Goal: Information Seeking & Learning: Learn about a topic

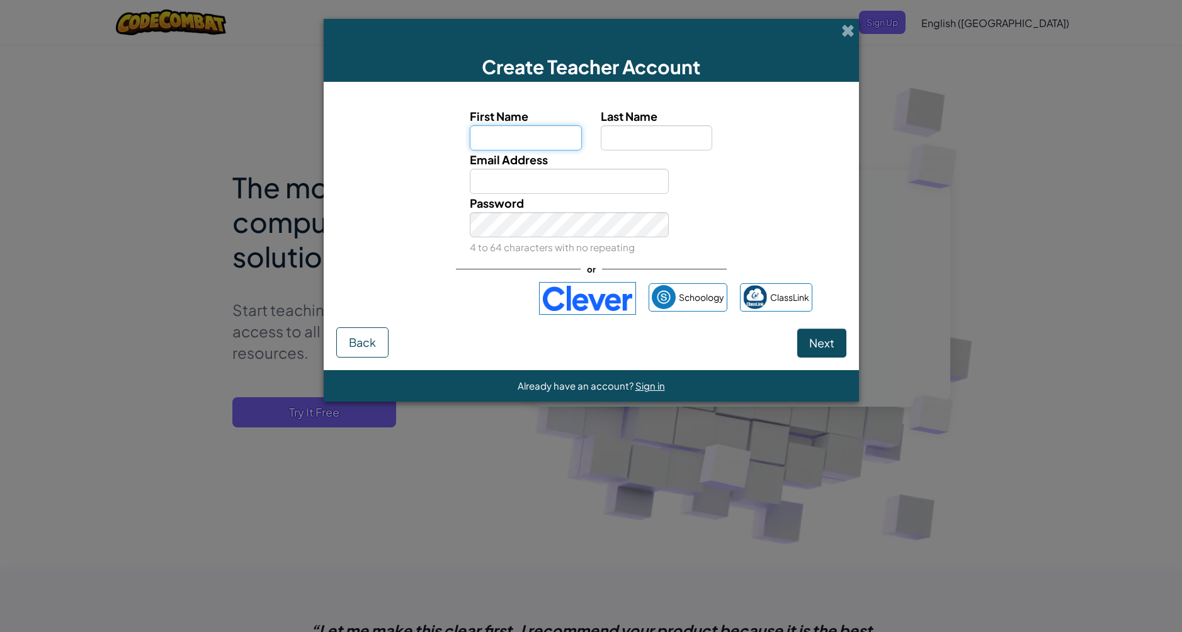
click at [504, 150] on input "First Name" at bounding box center [526, 137] width 112 height 25
type input "[PERSON_NAME]"
click at [632, 127] on input "Last Name" at bounding box center [657, 137] width 112 height 25
click at [574, 173] on input "Email Address" at bounding box center [569, 181] width 199 height 25
type input "[EMAIL_ADDRESS][DOMAIN_NAME]"
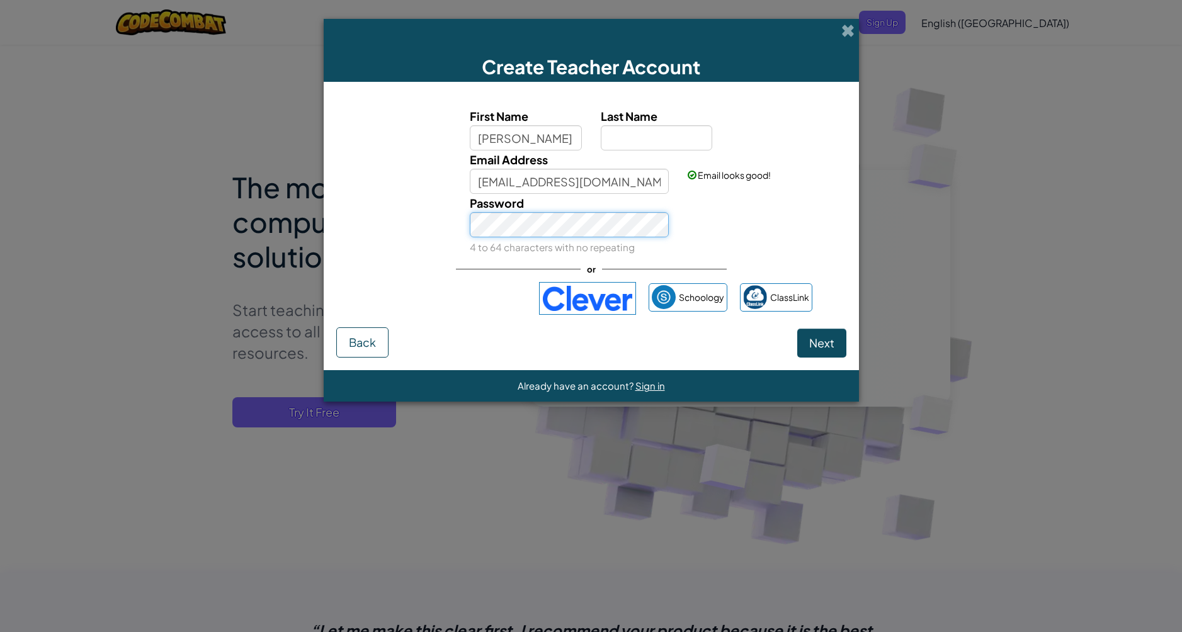
click at [797, 329] on button "Next" at bounding box center [821, 343] width 49 height 29
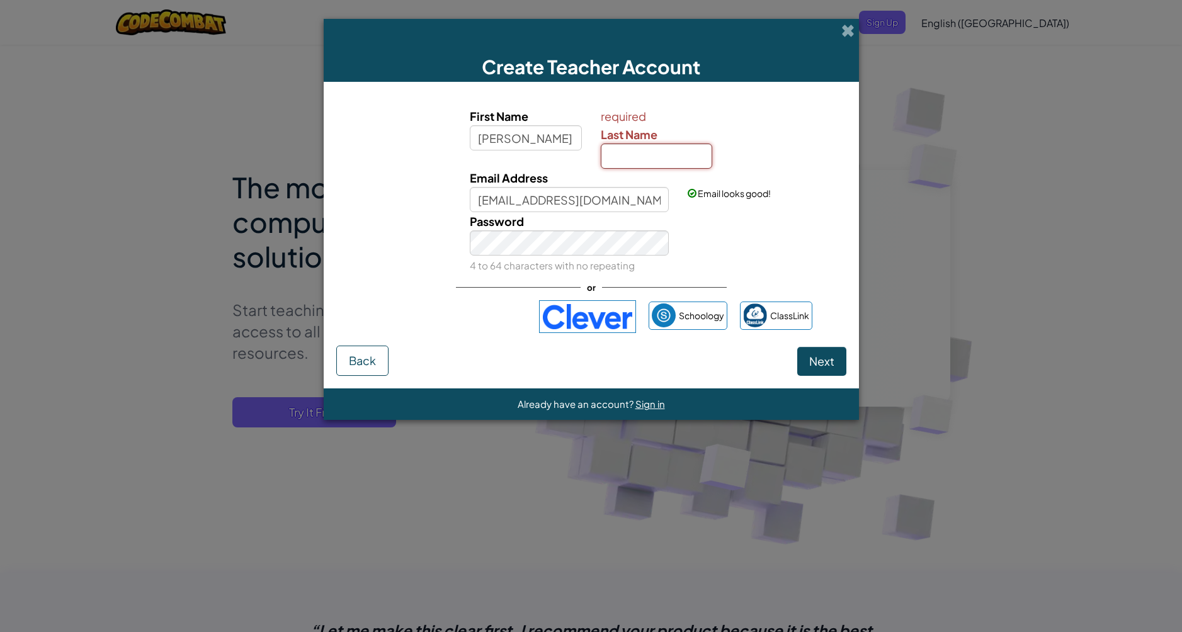
click at [679, 166] on input "Last Name" at bounding box center [657, 156] width 112 height 25
type input "[PERSON_NAME]"
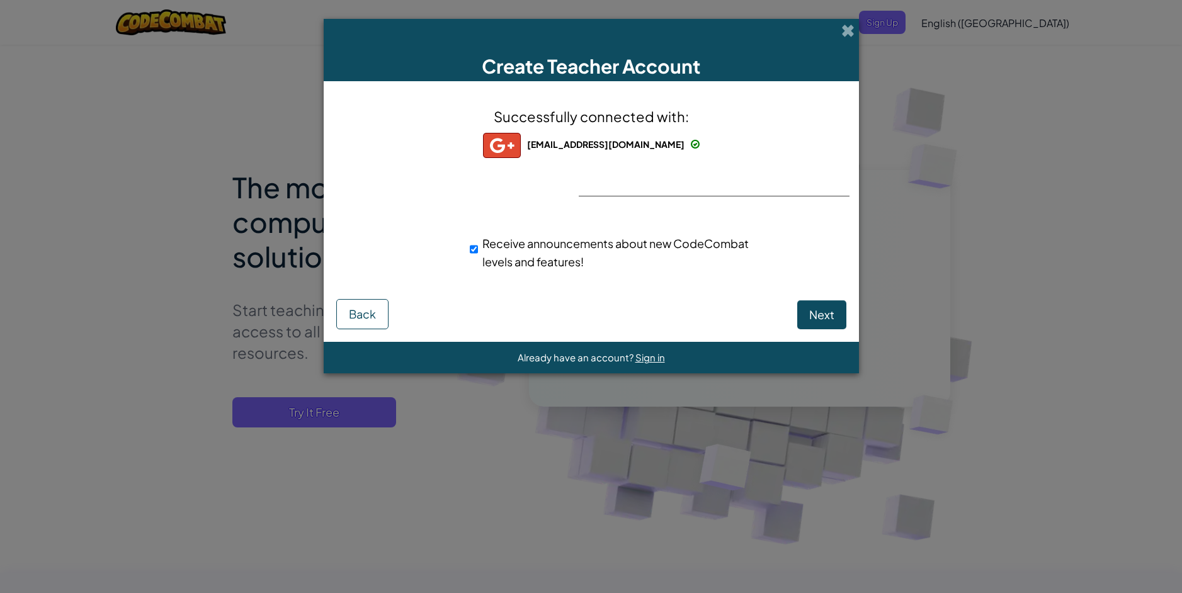
click at [625, 186] on div "Successfully connected with: [EMAIL_ADDRESS][DOMAIN_NAME] [EMAIL_ADDRESS][DOMAI…" at bounding box center [591, 196] width 504 height 205
click at [812, 322] on button "Next" at bounding box center [821, 314] width 49 height 29
select select "[GEOGRAPHIC_DATA]"
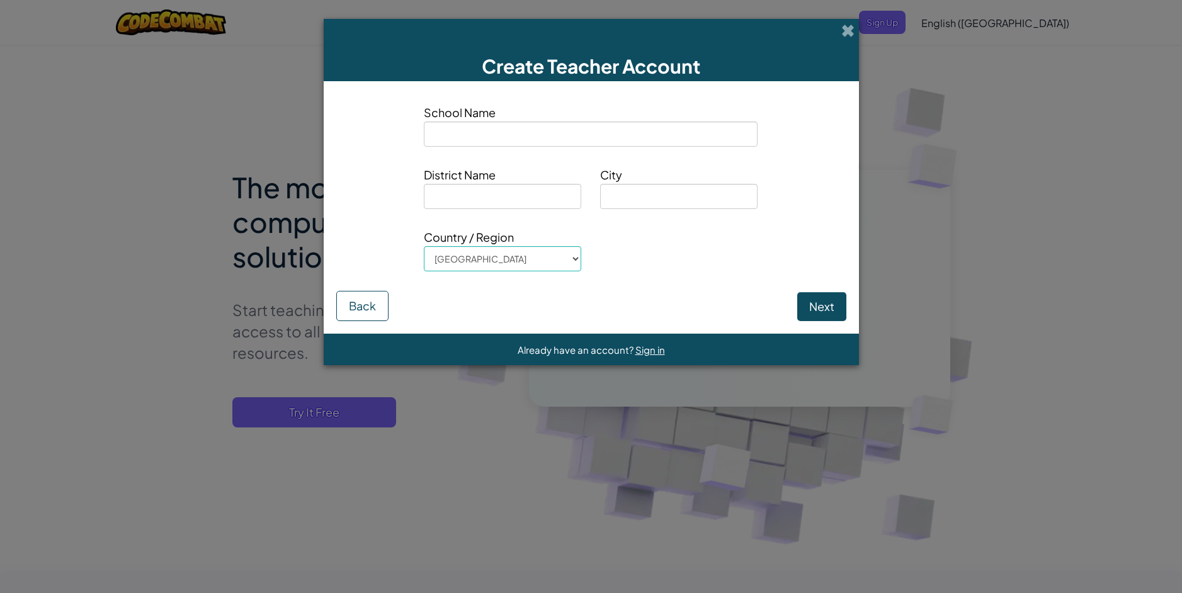
click at [582, 132] on input at bounding box center [591, 134] width 334 height 25
drag, startPoint x: 823, startPoint y: 287, endPoint x: 823, endPoint y: 305, distance: 18.9
click at [823, 305] on div "School Name District Name City Country / Region [GEOGRAPHIC_DATA] [GEOGRAPHIC_D…" at bounding box center [591, 207] width 535 height 253
click at [823, 305] on button "Next" at bounding box center [821, 306] width 49 height 29
click at [849, 28] on span at bounding box center [847, 30] width 13 height 13
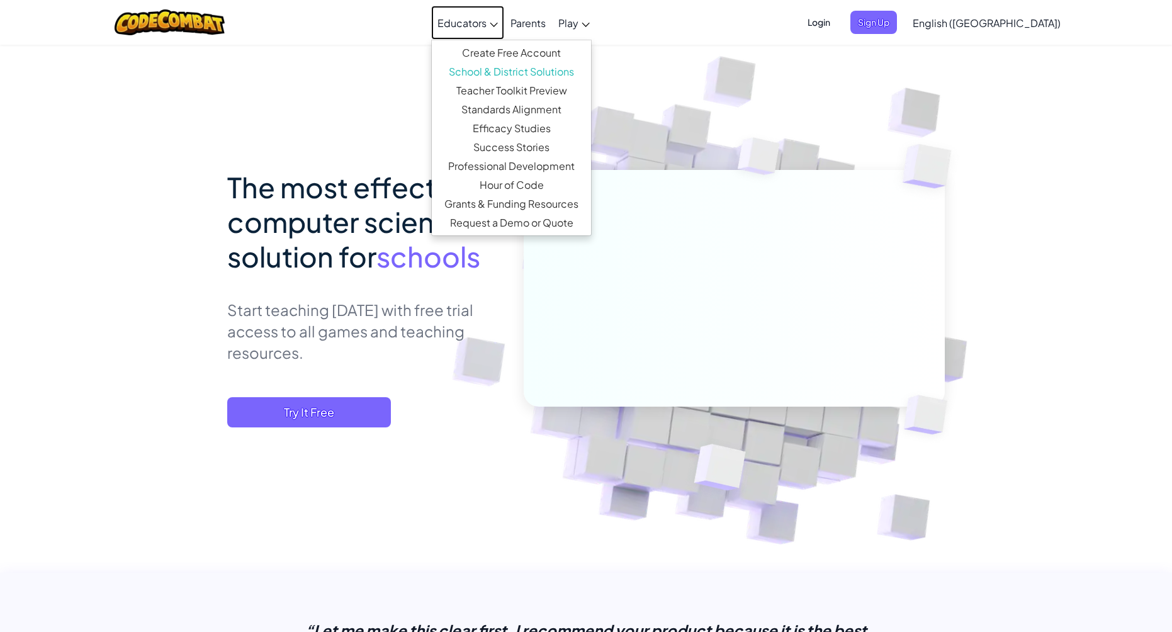
click at [498, 24] on icon at bounding box center [494, 25] width 8 height 4
click at [719, 88] on img at bounding box center [727, 296] width 700 height 700
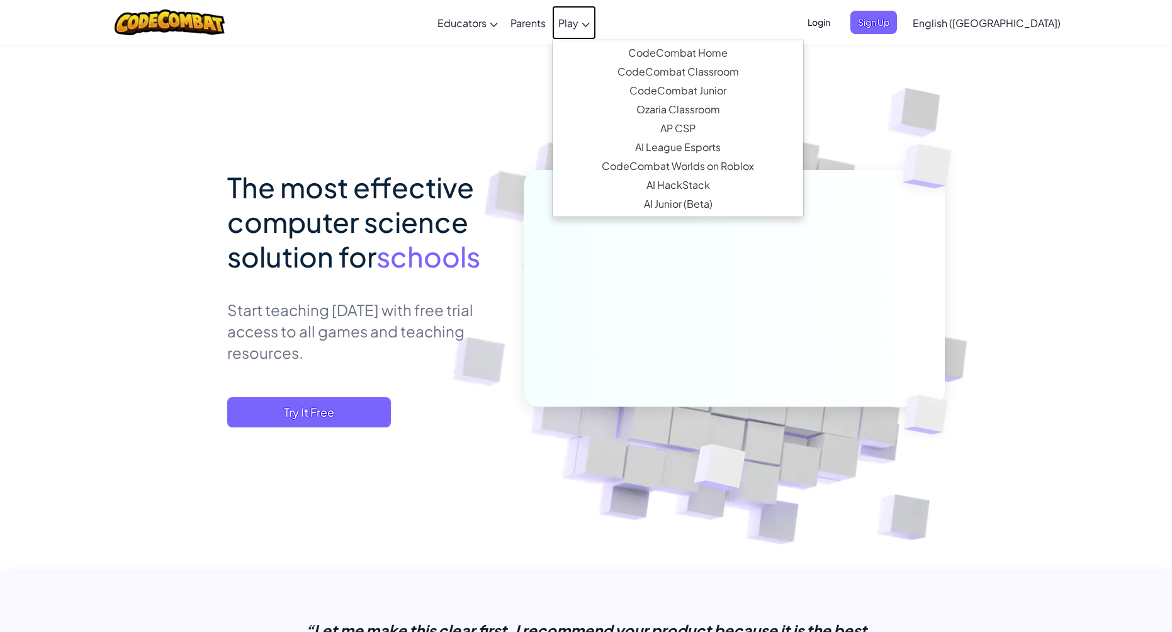
click at [596, 32] on link "Play" at bounding box center [574, 23] width 44 height 34
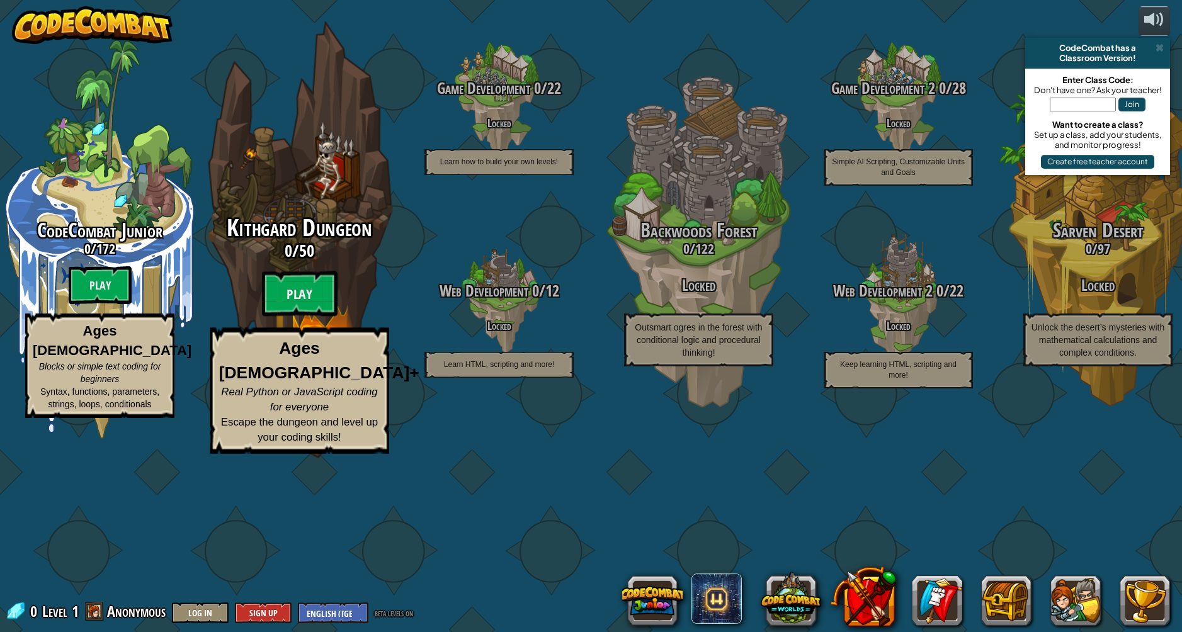
click at [293, 365] on div "Kithgard Dungeon 0 / 50 Play Ages [DEMOGRAPHIC_DATA]+ Real Python or JavaScript…" at bounding box center [298, 334] width 239 height 239
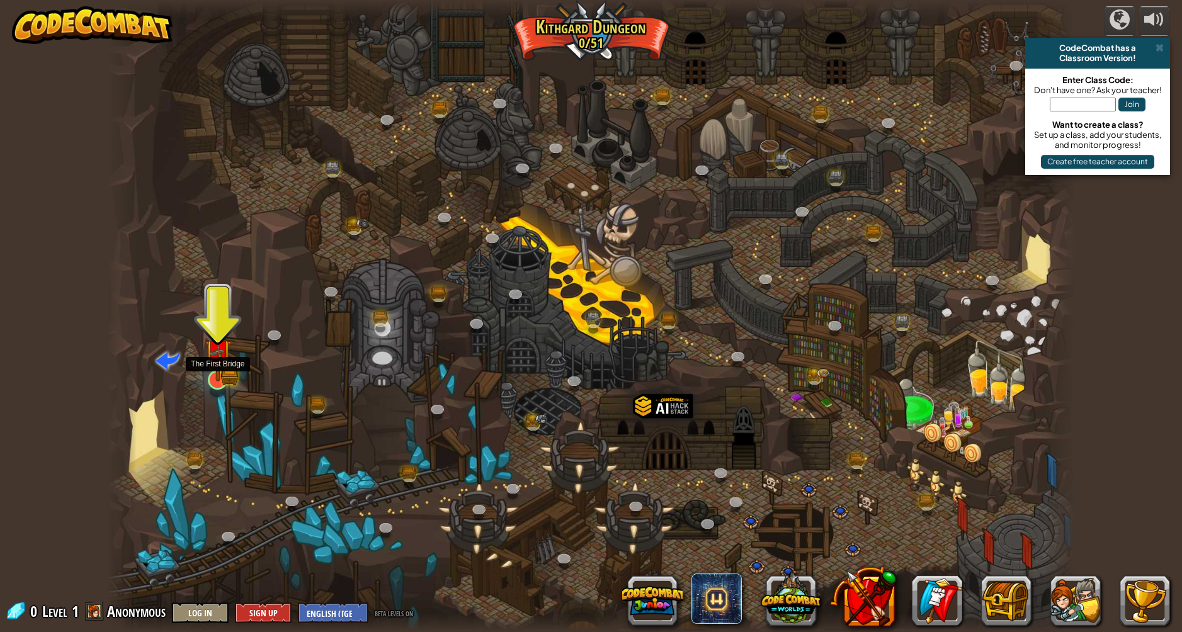
click at [212, 377] on img at bounding box center [218, 353] width 26 height 58
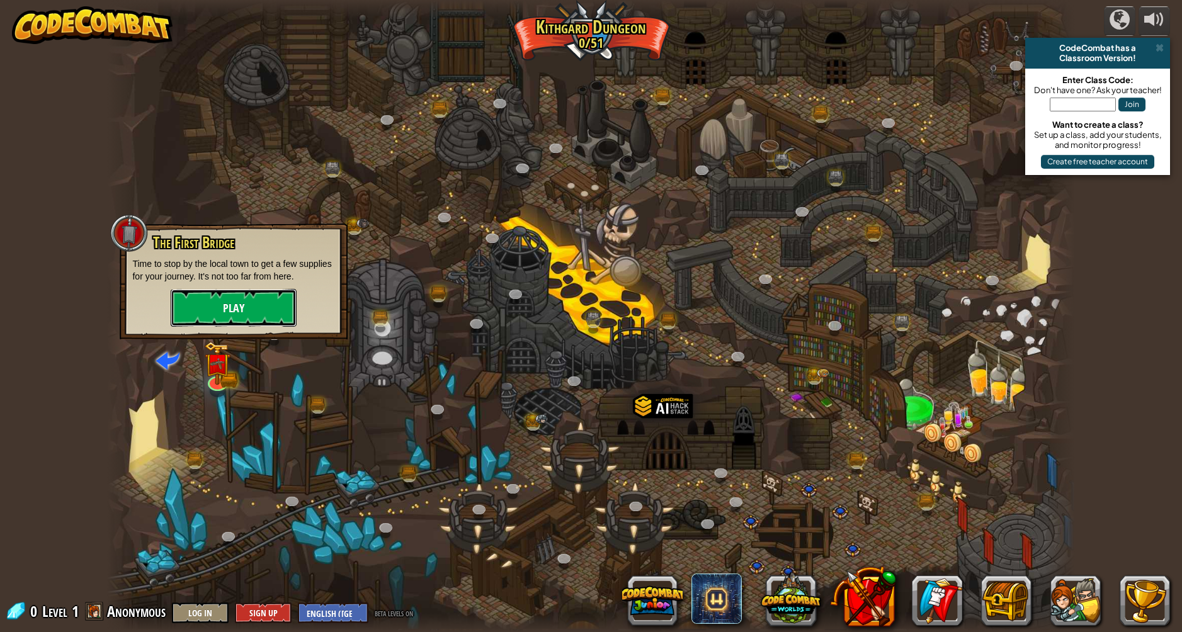
click at [256, 309] on button "Play" at bounding box center [234, 308] width 126 height 38
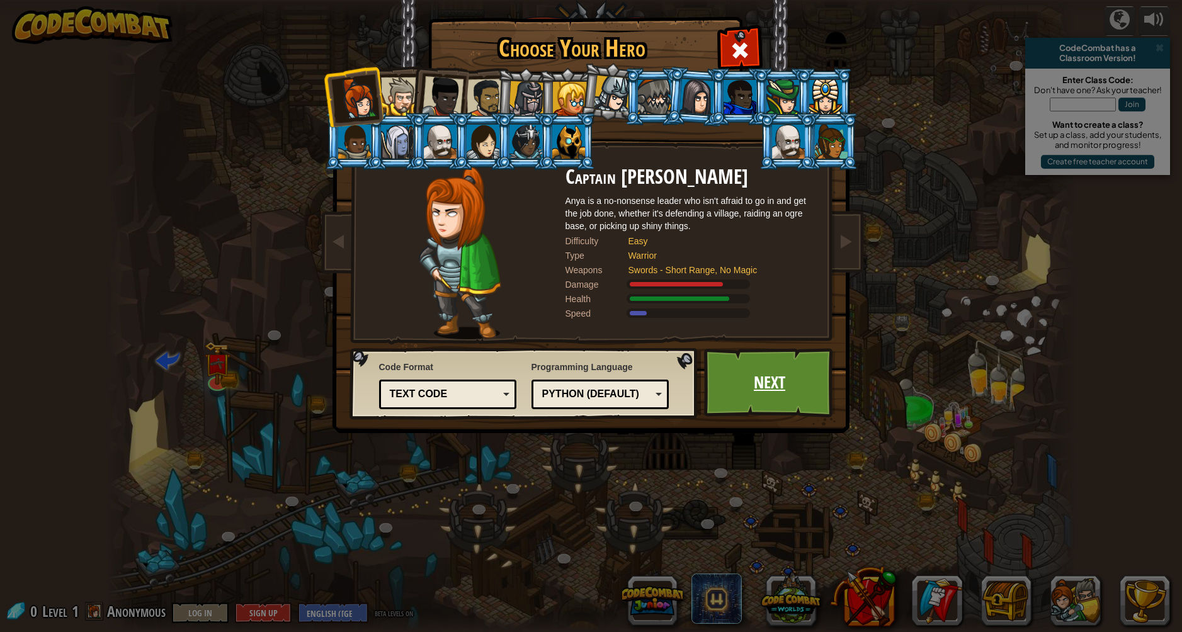
click at [760, 374] on link "Next" at bounding box center [770, 382] width 132 height 69
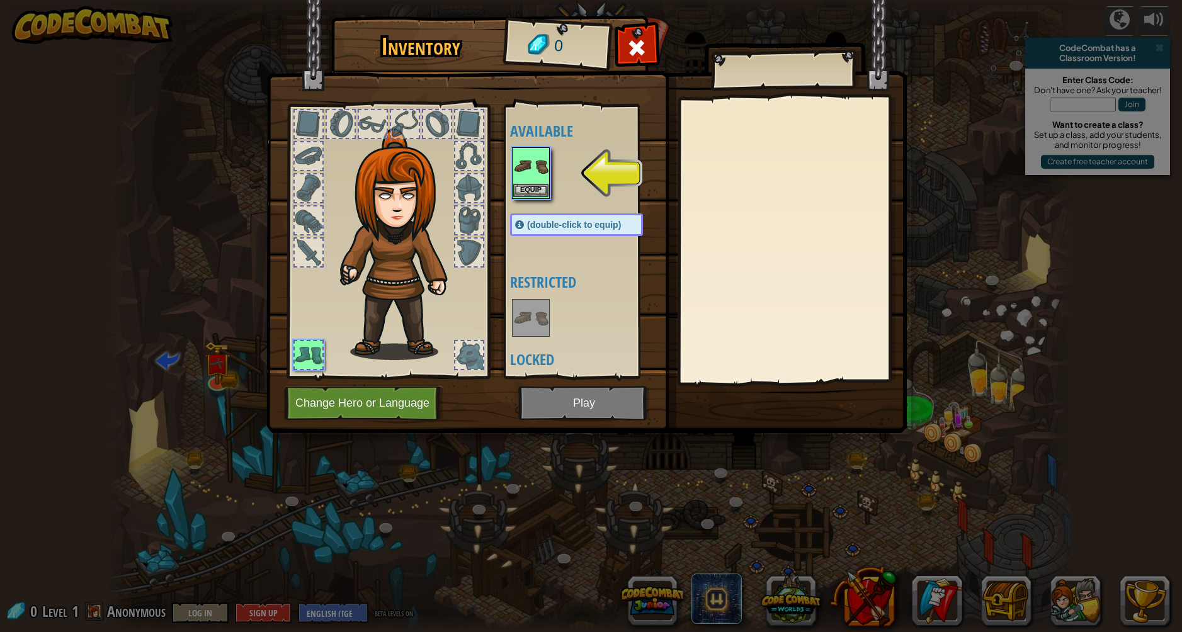
click at [531, 180] on img at bounding box center [530, 166] width 35 height 35
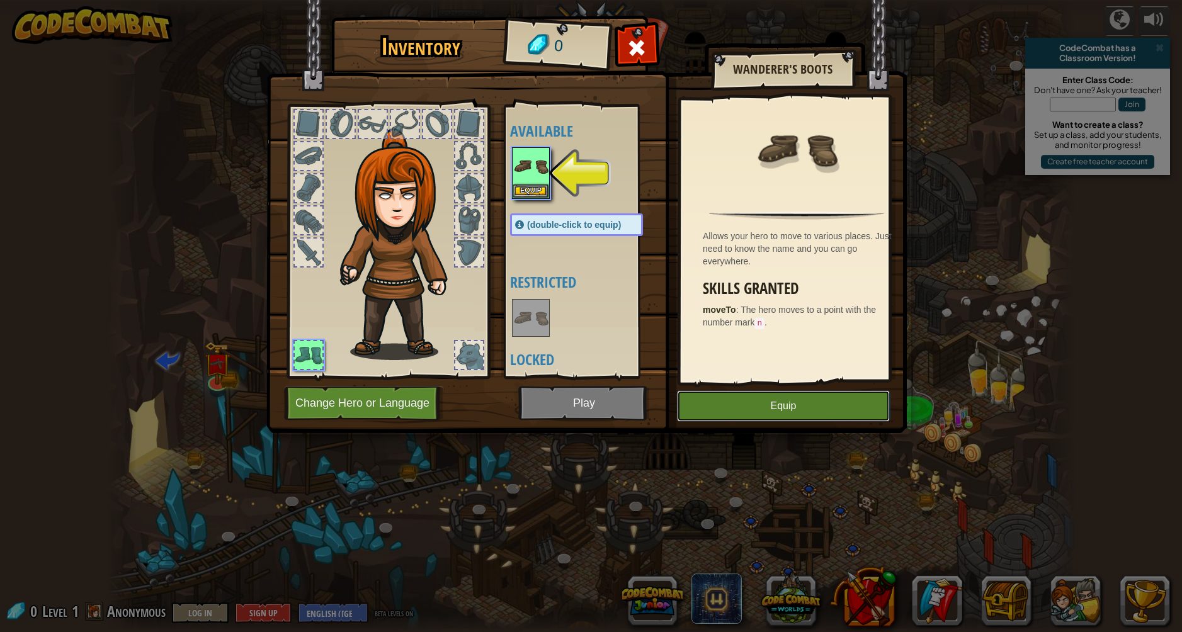
click at [742, 405] on button "Equip" at bounding box center [783, 405] width 213 height 31
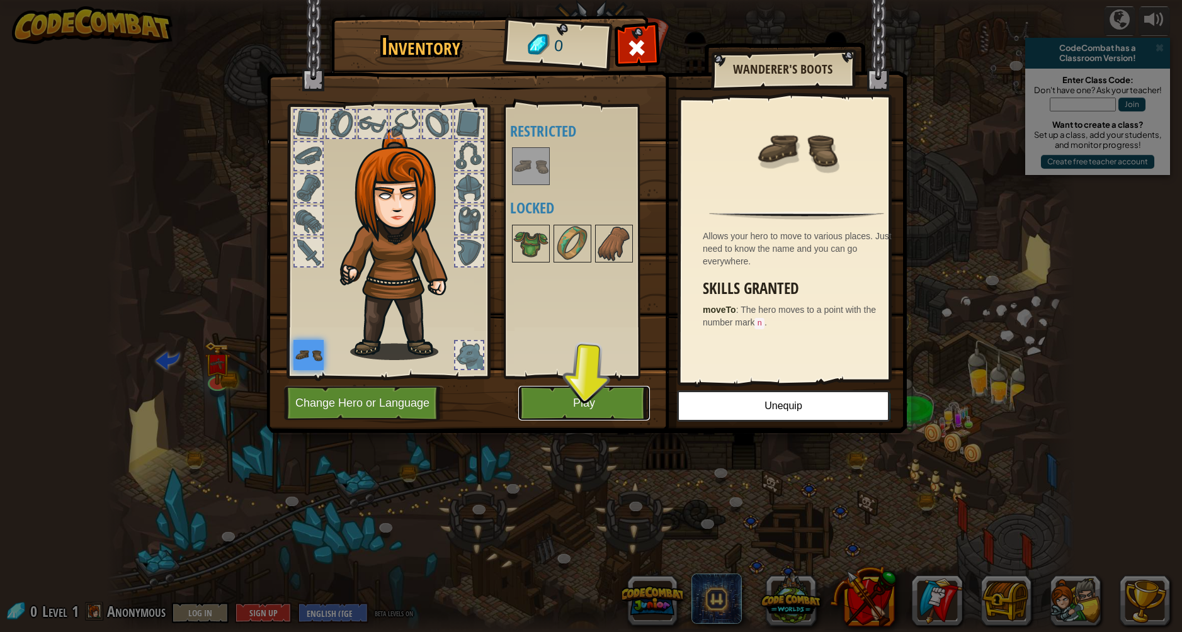
click at [619, 406] on button "Play" at bounding box center [584, 403] width 132 height 35
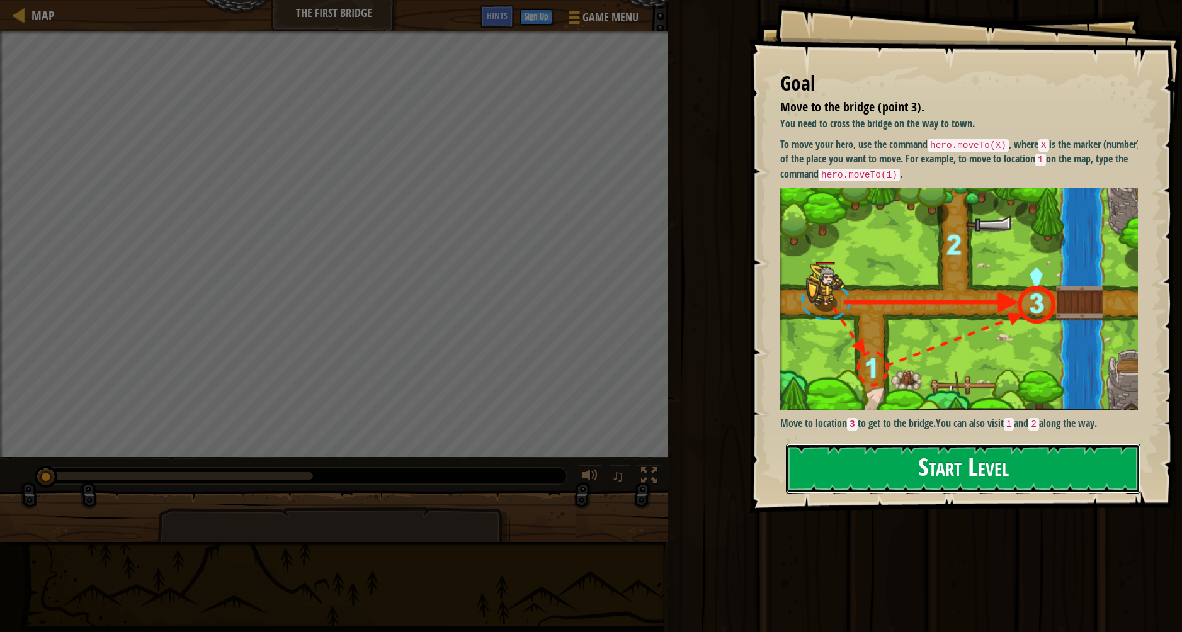
click at [958, 467] on button "Start Level" at bounding box center [963, 469] width 355 height 50
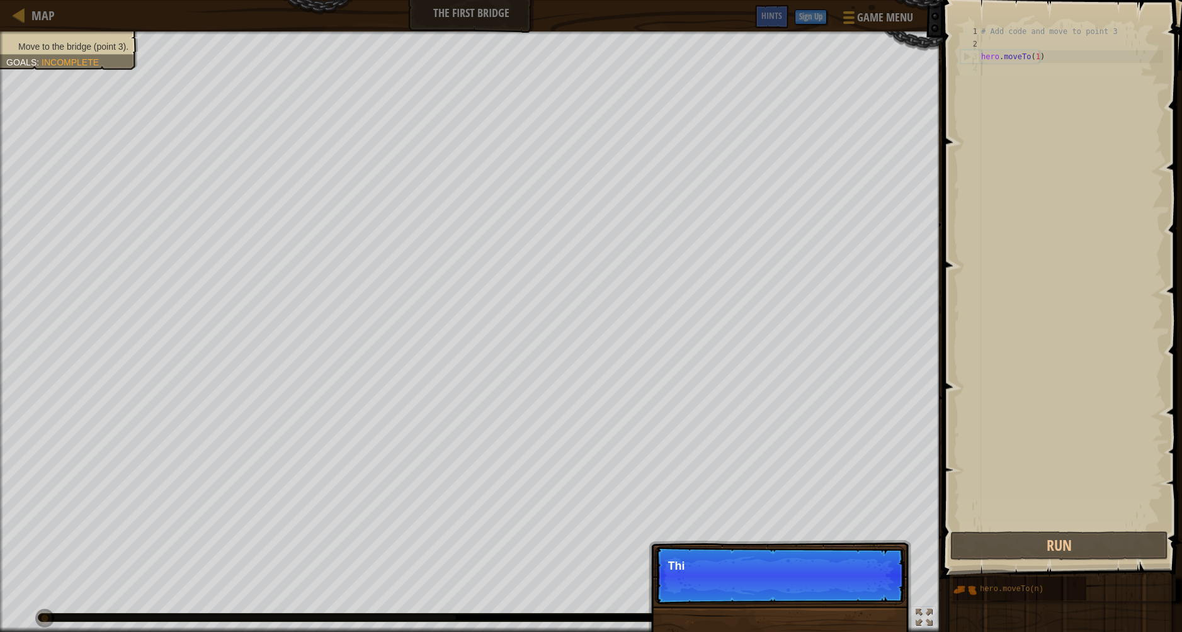
click at [1059, 52] on div "# Add code and move to point 3 hero . moveTo ( 1 )" at bounding box center [1071, 289] width 185 height 529
type textarea "hero.moveTo(1)"
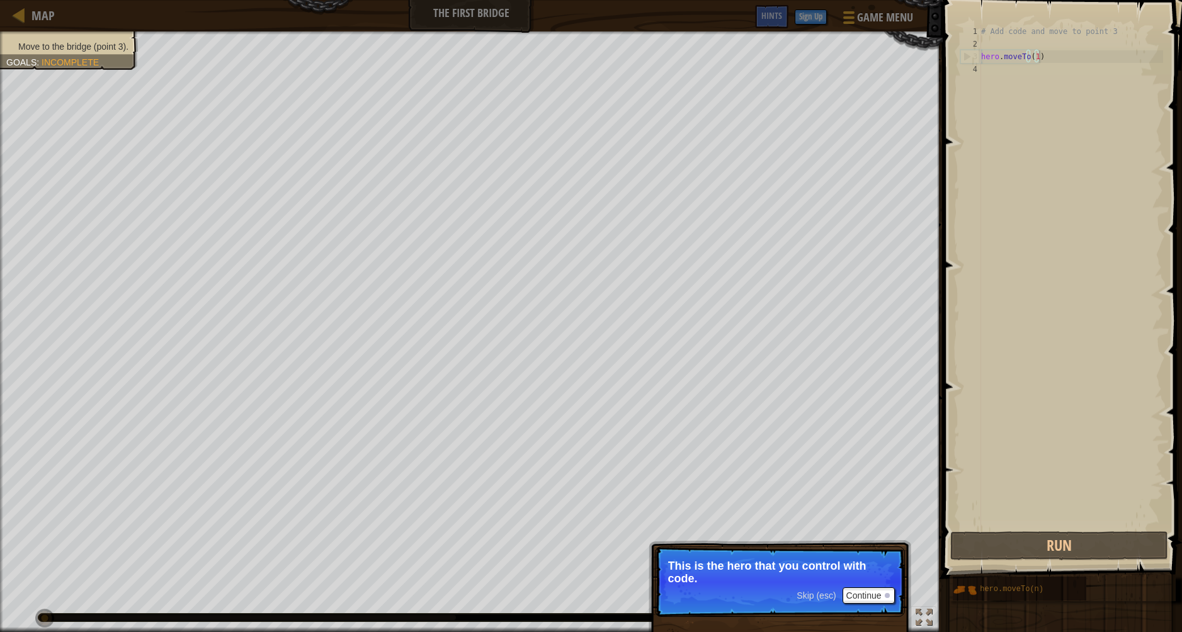
click at [1050, 64] on div "# Add code and move to point 3 hero . moveTo ( 1 )" at bounding box center [1071, 289] width 185 height 529
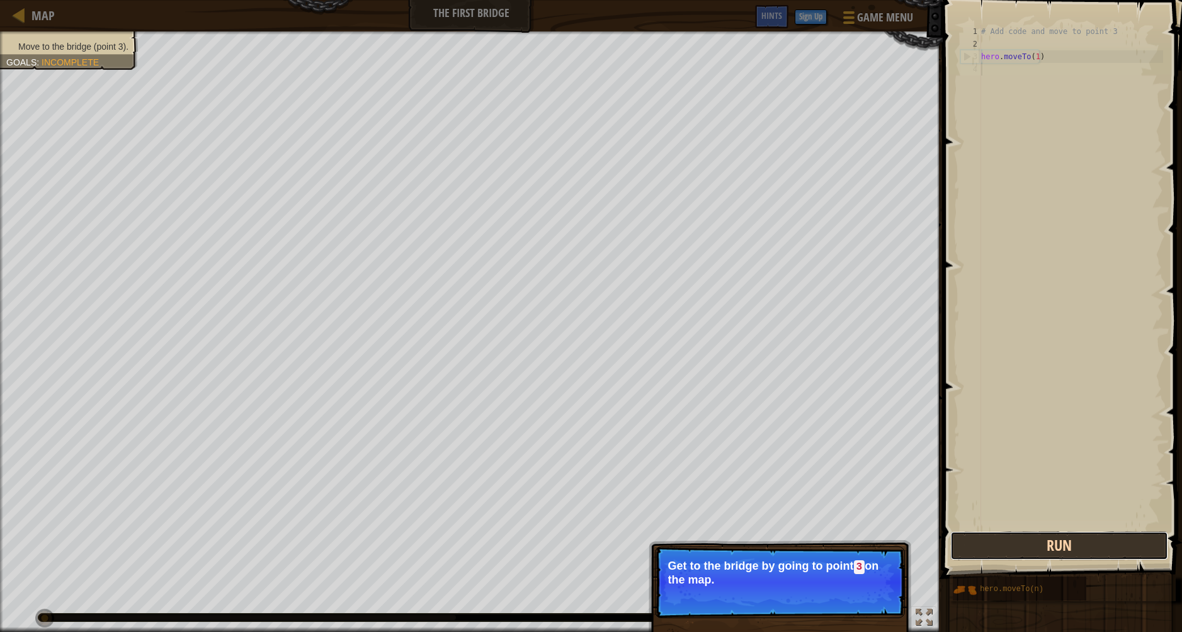
click at [1039, 555] on button "Run" at bounding box center [1059, 545] width 218 height 29
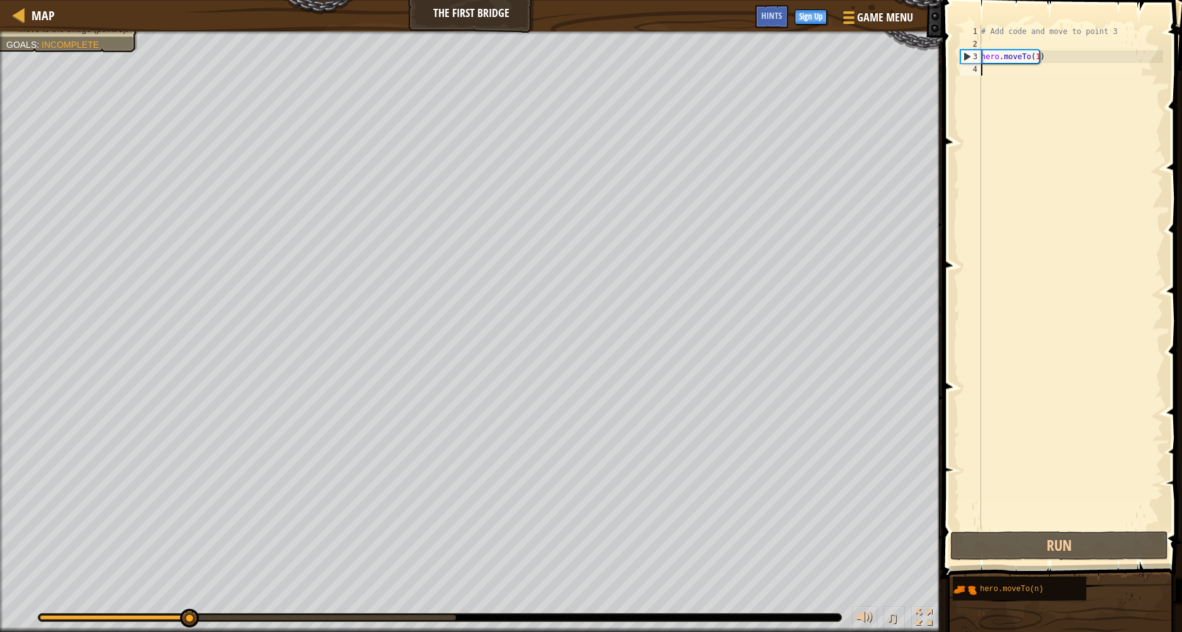
click at [1066, 69] on div "# Add code and move to point 3 hero . moveTo ( 1 )" at bounding box center [1071, 289] width 185 height 529
click at [1050, 48] on div "# Add code and move to point 3 hero . moveTo ( 1 )" at bounding box center [1071, 289] width 185 height 529
click at [1038, 57] on div "# Add code and move to point 3 hero . moveTo ( 1 )" at bounding box center [1071, 289] width 185 height 529
type textarea "hero.moveTo(1)"
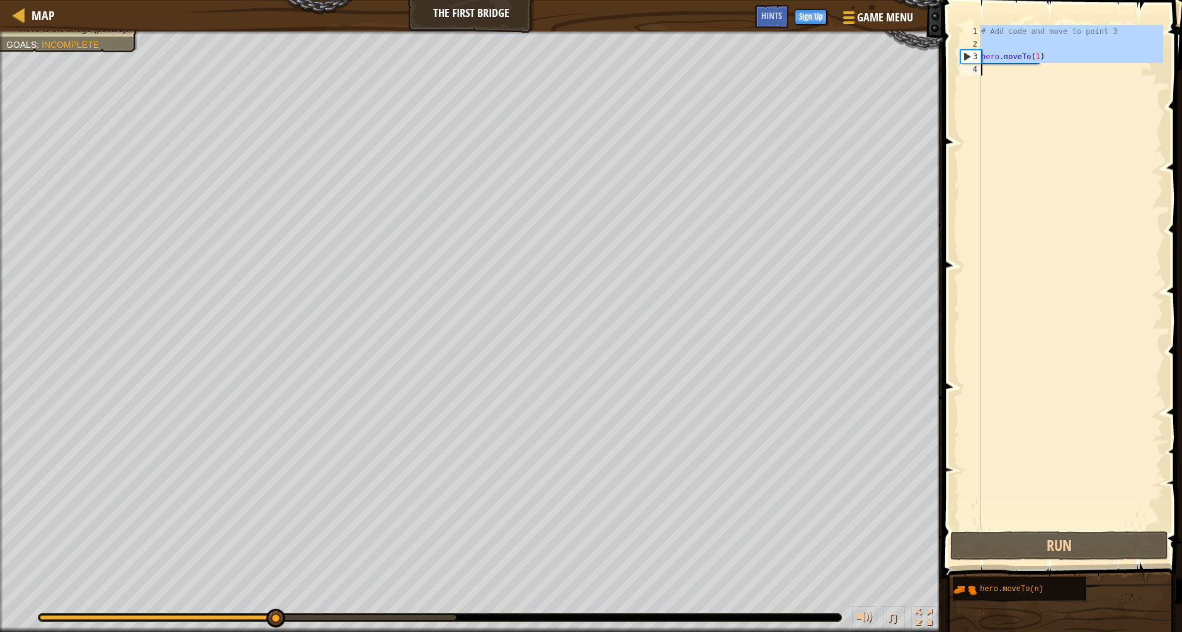
click at [1055, 67] on div "# Add code and move to point 3 hero . moveTo ( 1 )" at bounding box center [1071, 277] width 185 height 504
drag, startPoint x: 1052, startPoint y: 60, endPoint x: 976, endPoint y: 59, distance: 76.2
click at [980, 59] on div "1 2 3 4 # Add code and move to point 3 hero . moveTo ( 1 ) הההההההההההההההההההה…" at bounding box center [1060, 277] width 205 height 504
type textarea "hero.moveTo(1)"
click at [1017, 70] on div "# Add code and move to point 3 hero . moveTo ( 1 )" at bounding box center [1071, 289] width 185 height 529
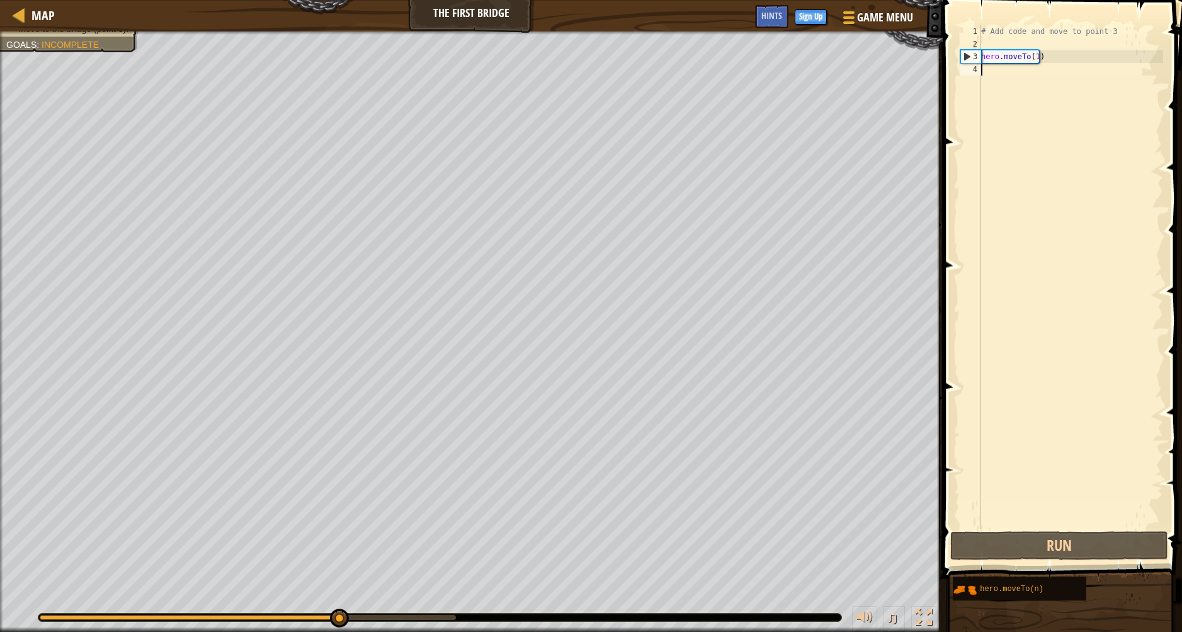
paste textarea "hero.moveTo(1)"
type textarea "hero.moveTo(1)"
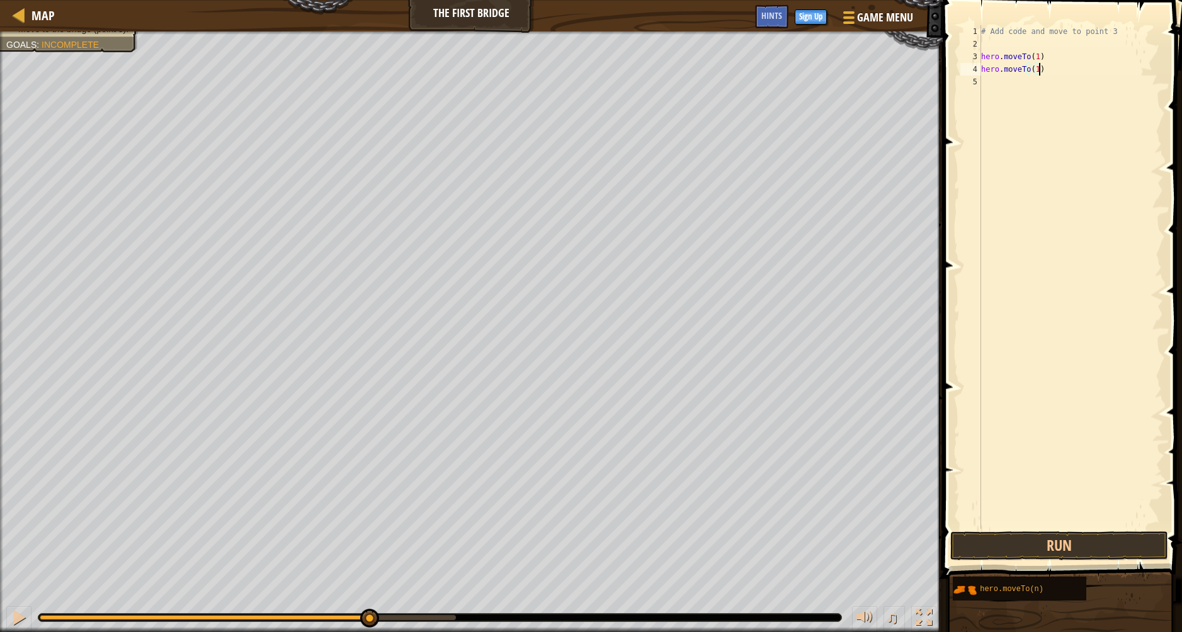
click at [1038, 84] on div "# Add code and move to point 3 hero . moveTo ( 1 ) hero . moveTo ( 1 )" at bounding box center [1071, 289] width 185 height 529
paste textarea "hero.moveTo(1)"
click at [1031, 70] on div "# Add code and move to point 3 hero . moveTo ( 1 ) hero . moveTo ( 1 ) hero . m…" at bounding box center [1071, 289] width 185 height 529
type textarea "hero.moveTo(3)"
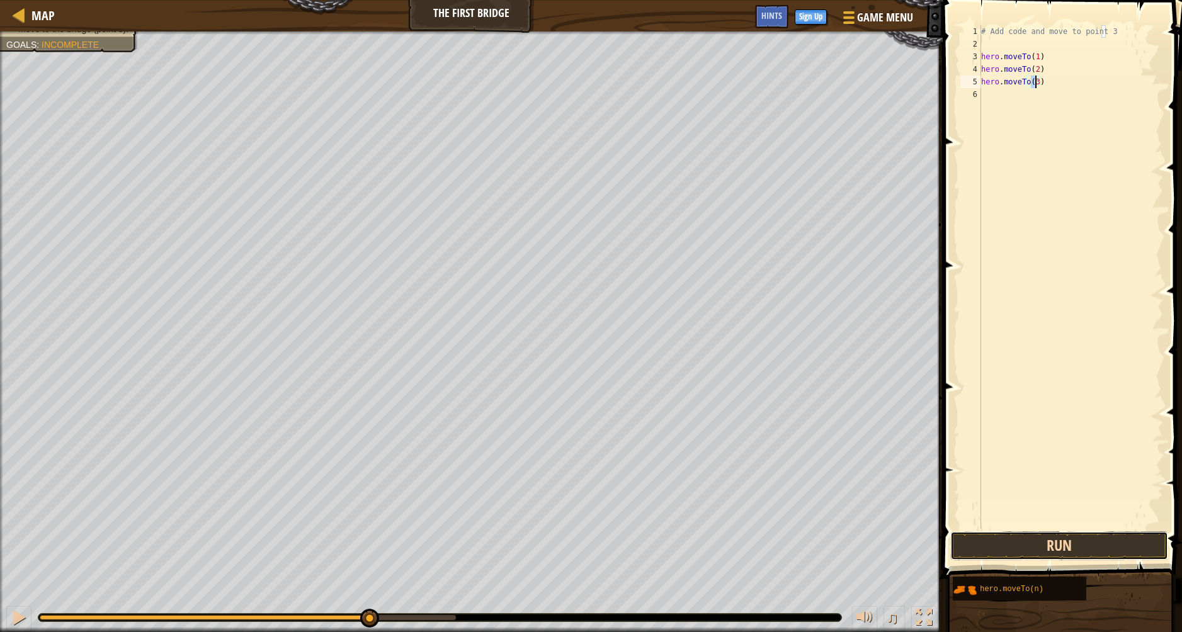
click at [1069, 540] on button "Run" at bounding box center [1059, 545] width 218 height 29
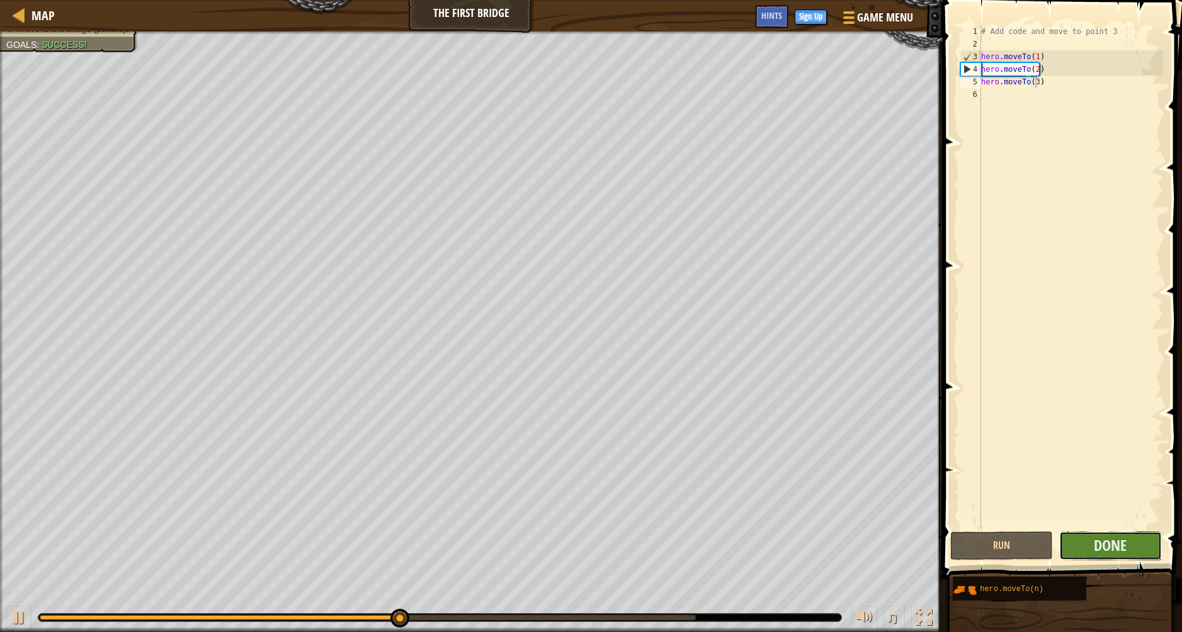
click at [1085, 548] on button "Done" at bounding box center [1110, 545] width 103 height 29
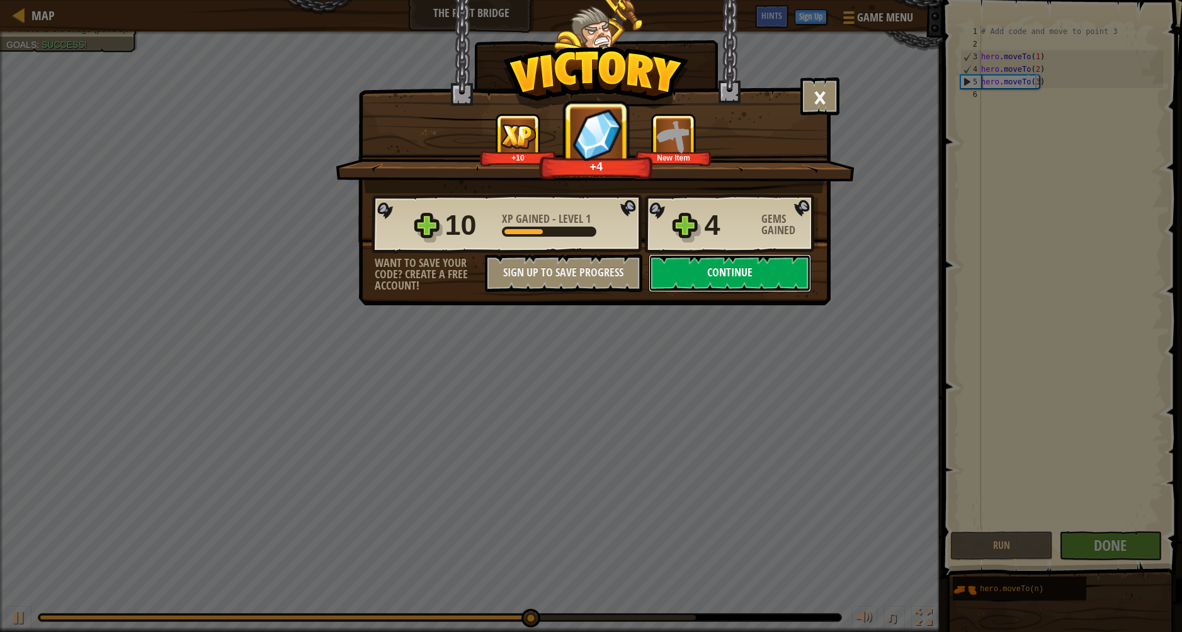
click at [725, 273] on button "Continue" at bounding box center [730, 273] width 162 height 38
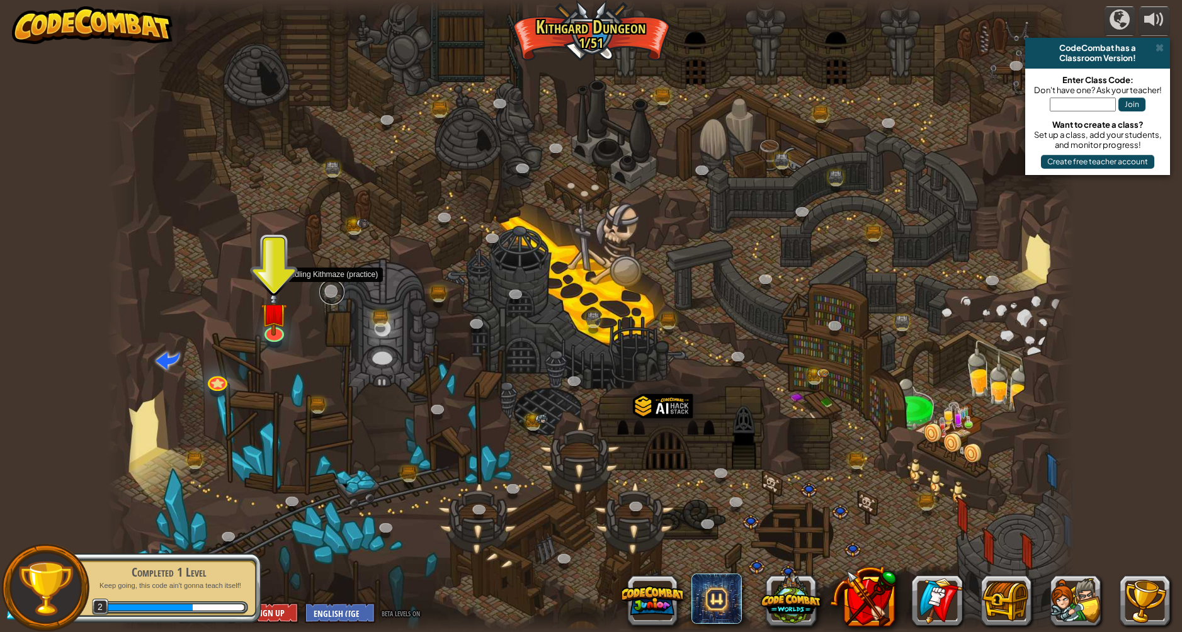
click at [329, 293] on link at bounding box center [331, 292] width 25 height 25
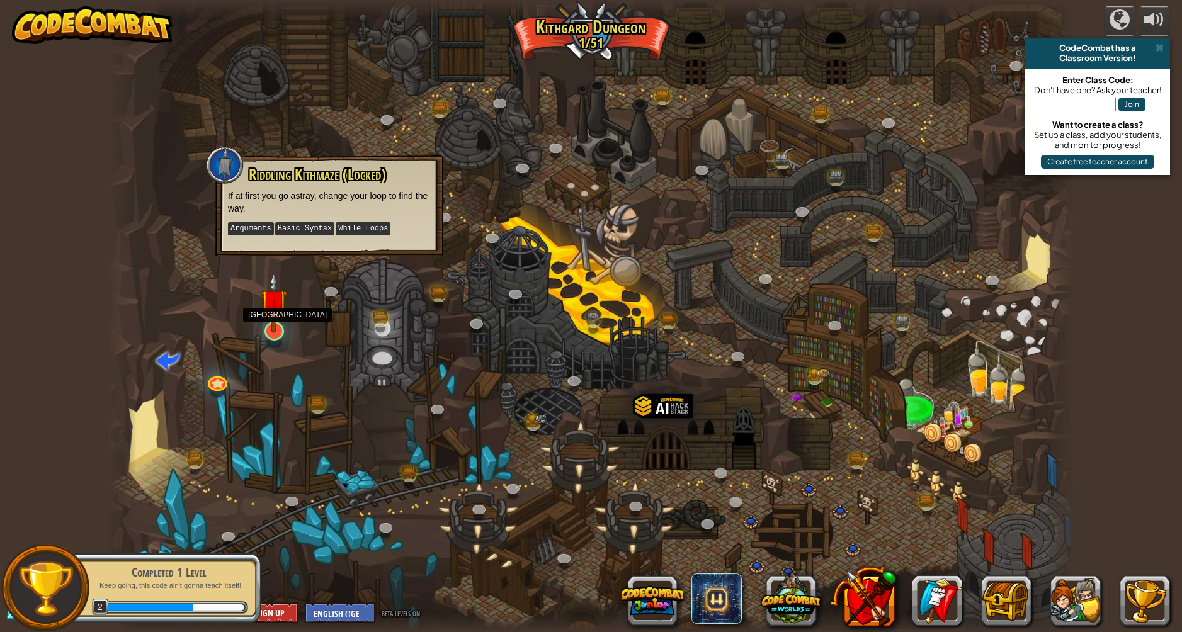
click at [275, 320] on img at bounding box center [274, 302] width 26 height 60
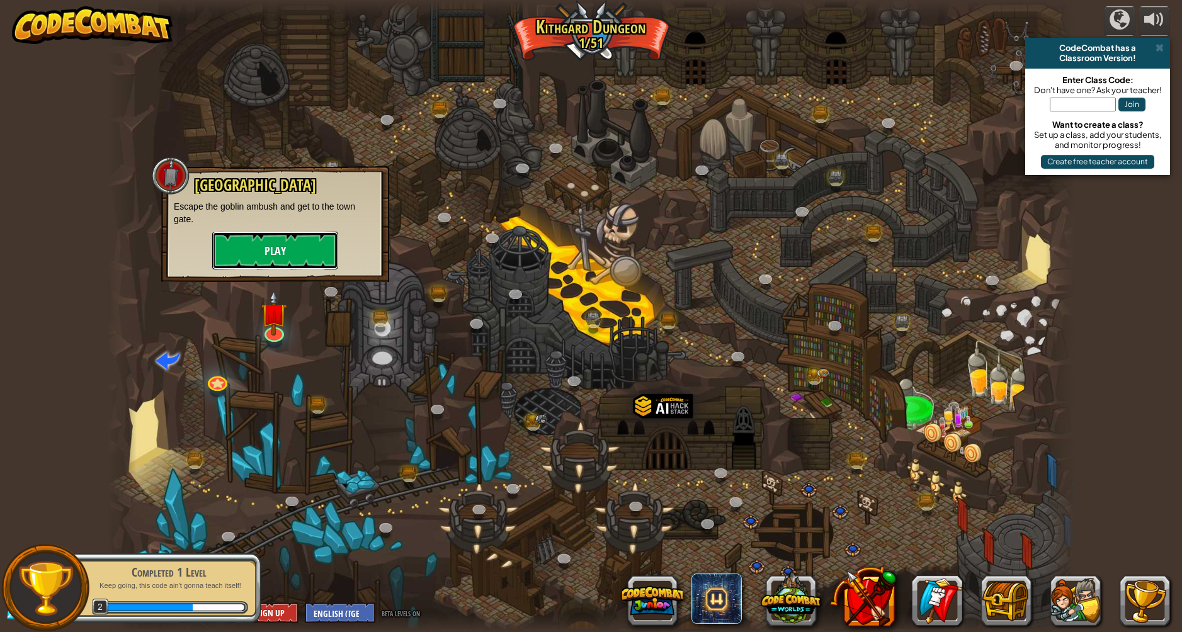
click at [278, 252] on button "Play" at bounding box center [275, 251] width 126 height 38
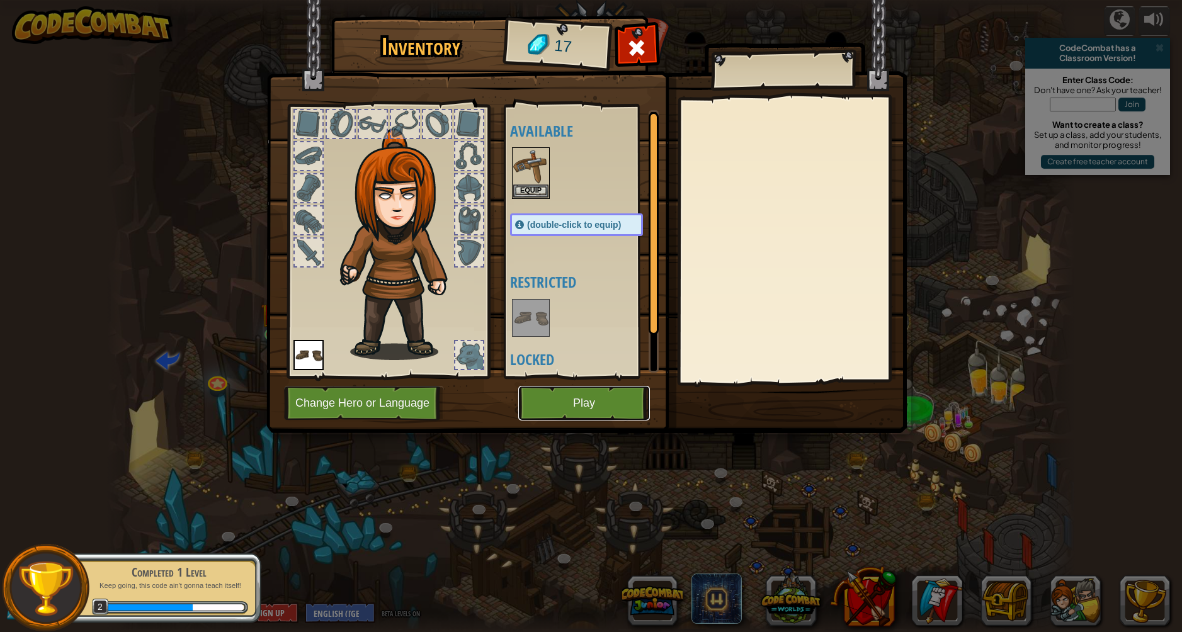
click at [542, 399] on button "Play" at bounding box center [584, 403] width 132 height 35
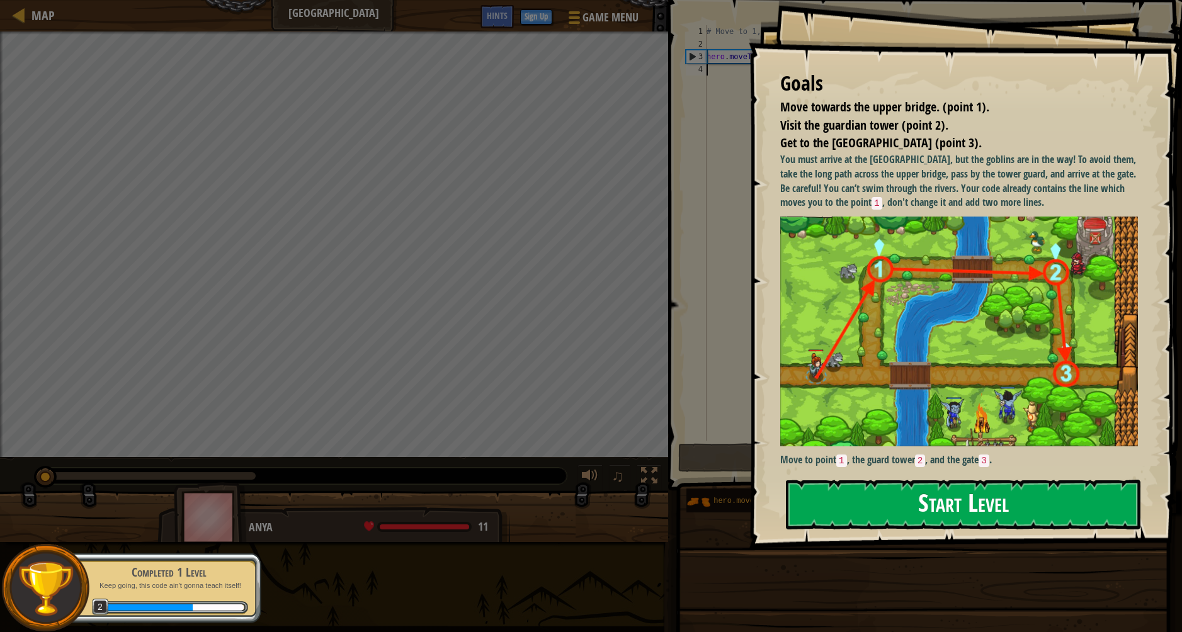
click at [1013, 480] on button "Start Level" at bounding box center [963, 505] width 355 height 50
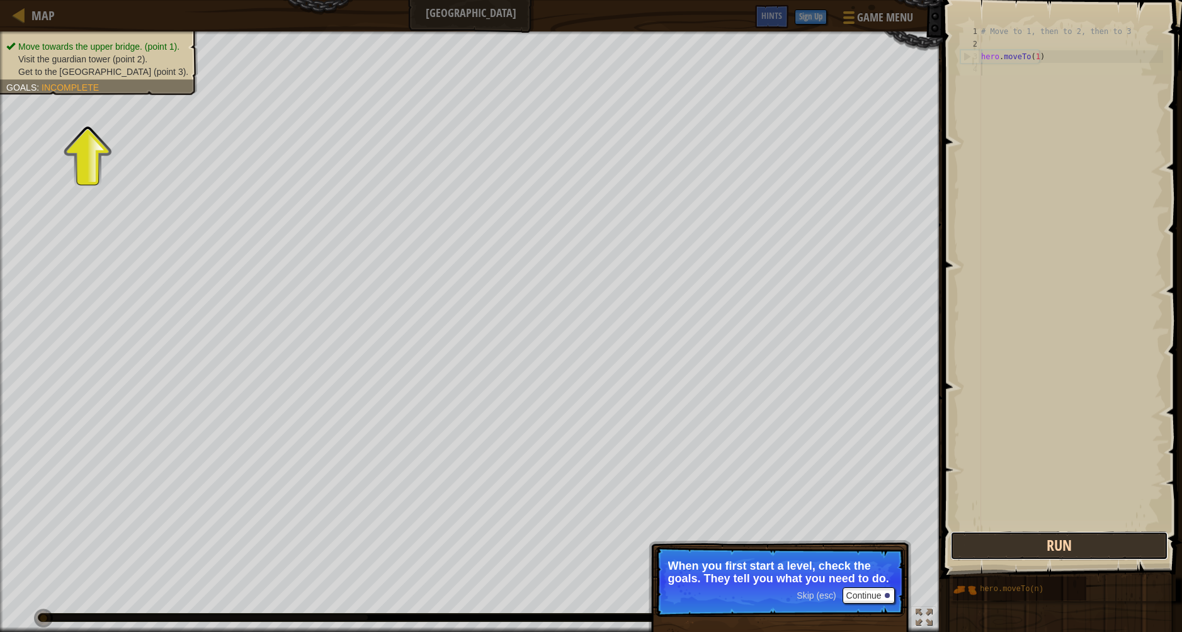
click at [1028, 549] on button "Run" at bounding box center [1059, 545] width 218 height 29
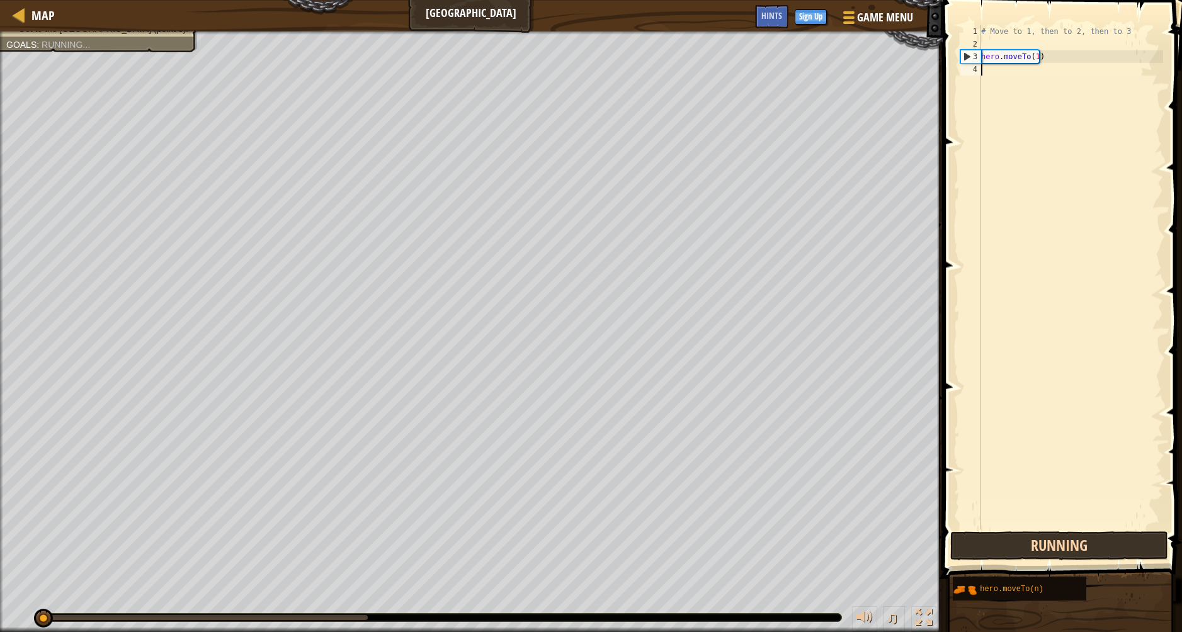
scroll to position [6, 0]
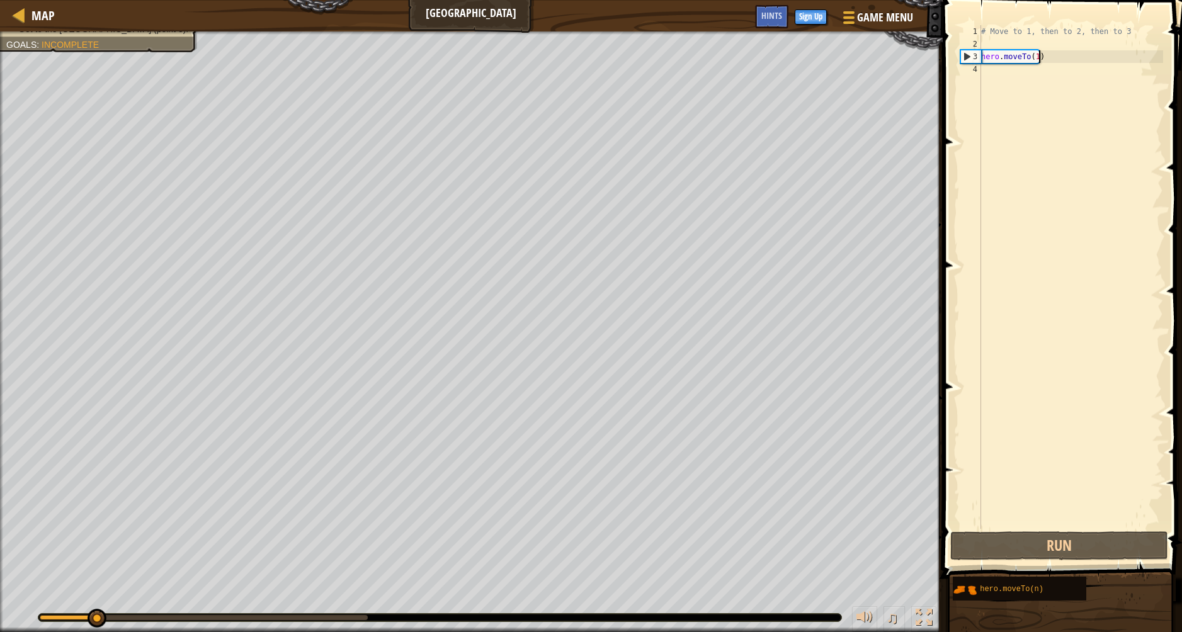
click at [1047, 60] on div "# Move to 1, then to 2, then to 3 hero . moveTo ( 1 )" at bounding box center [1071, 289] width 185 height 529
type textarea "hero.moveTo(1)"
click at [1042, 57] on div "# Move to 1, then to 2, then to 3 hero . moveTo ( 1 )" at bounding box center [1071, 289] width 185 height 529
click at [1043, 65] on div "# Move to 1, then to 2, then to 3 hero . moveTo ( 1 )" at bounding box center [1071, 289] width 185 height 529
click at [1043, 68] on div "# Move to 1, then to 2, then to 3 hero . moveTo ( 1 )" at bounding box center [1071, 289] width 185 height 529
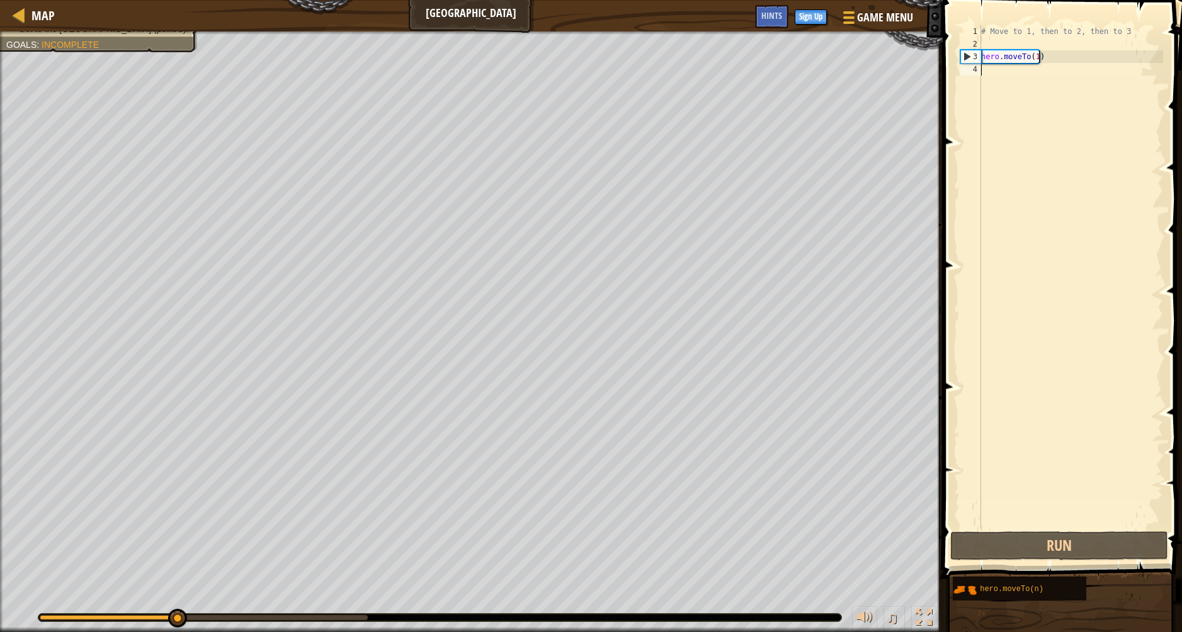
paste textarea "hero.moveTo(1)"
click at [1038, 53] on div "# Move to 1, then to 2, then to 3 hero . moveTo ( 1 ) hero . moveTo ( 1 )" at bounding box center [1071, 289] width 185 height 529
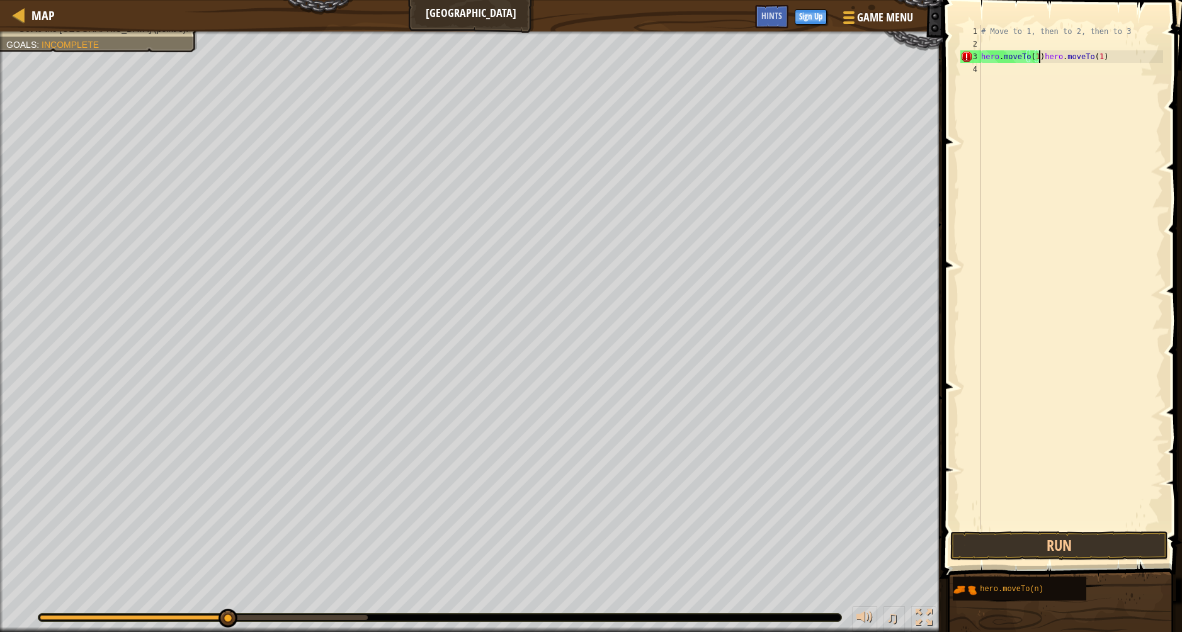
type textarea "hero.moveTo(1)"
paste textarea "hero.moveTo(1)"
type textarea "hero.moveTo(3)"
click at [1042, 544] on button "Run" at bounding box center [1059, 545] width 218 height 29
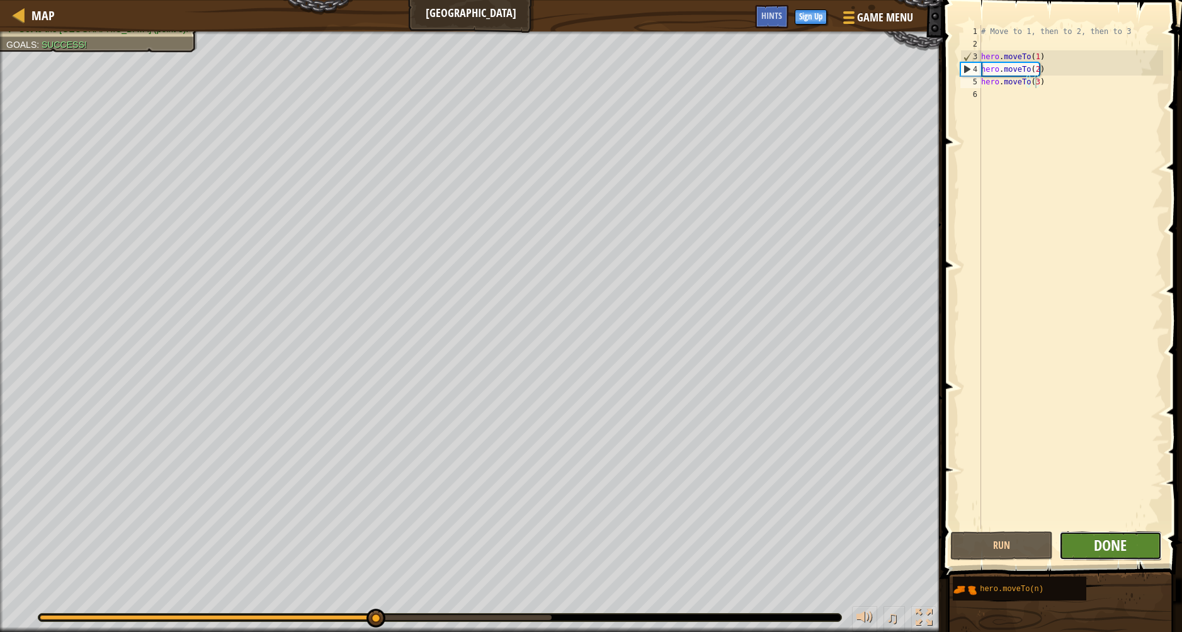
click at [1103, 555] on span "Done" at bounding box center [1110, 545] width 33 height 20
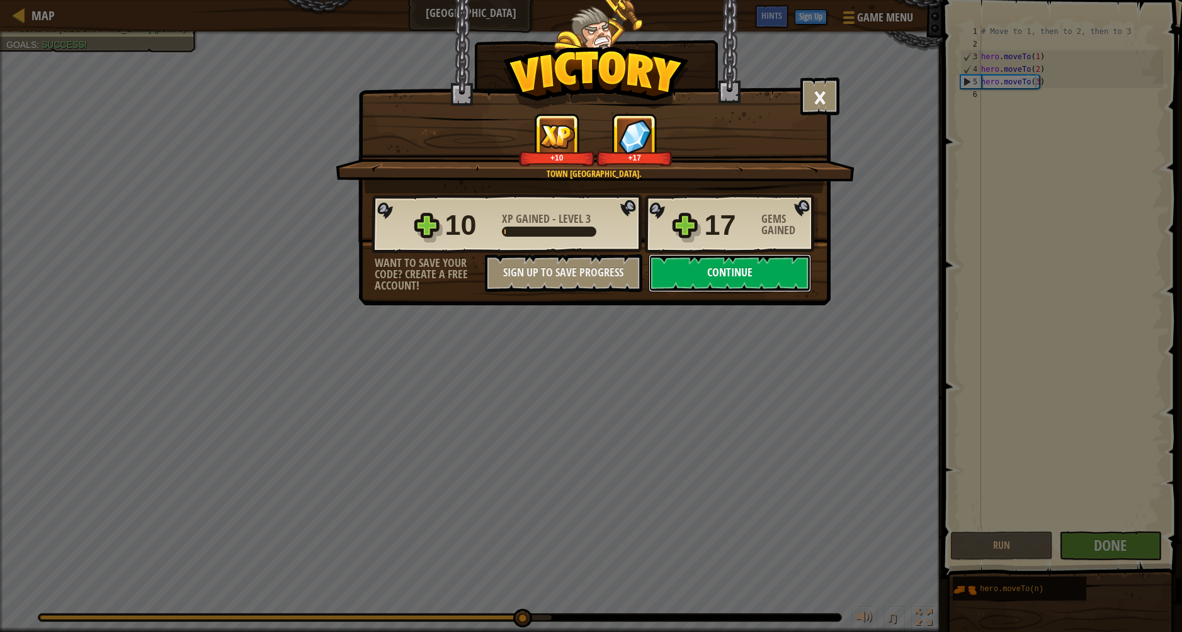
click at [744, 273] on button "Continue" at bounding box center [730, 273] width 162 height 38
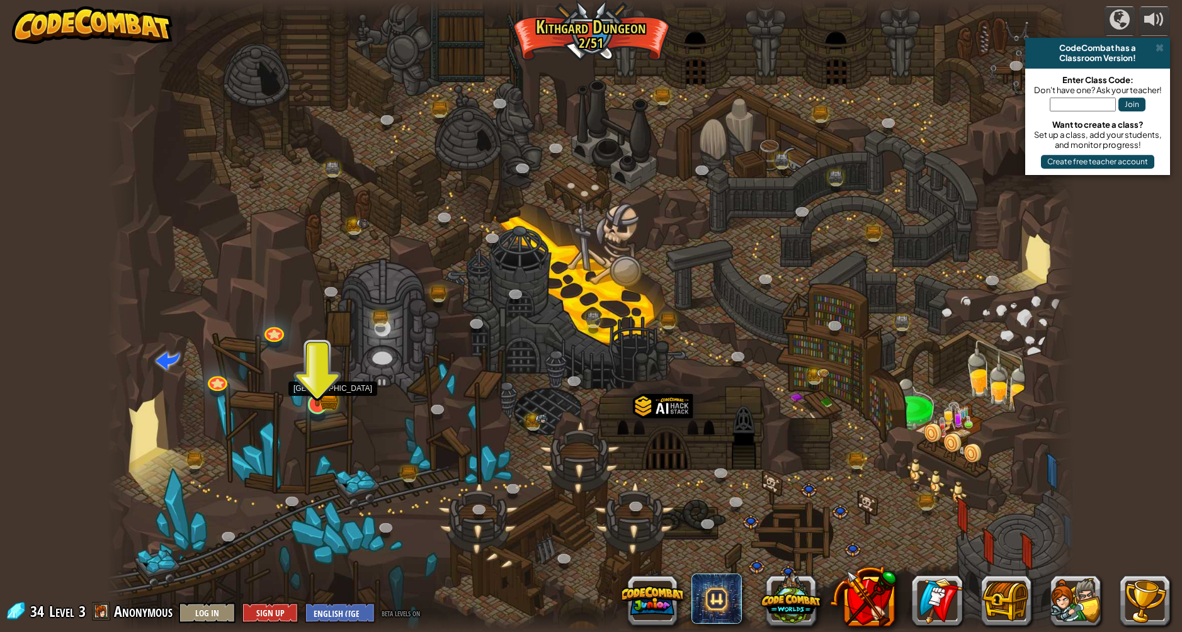
click at [338, 397] on img at bounding box center [330, 400] width 18 height 20
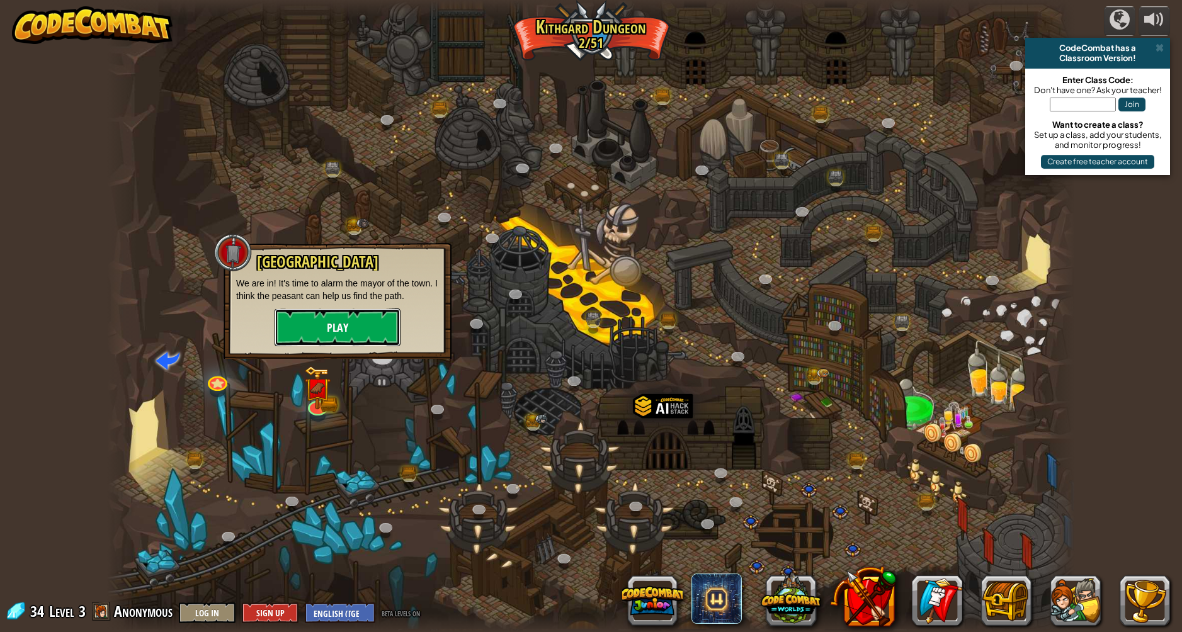
click at [360, 322] on button "Play" at bounding box center [338, 328] width 126 height 38
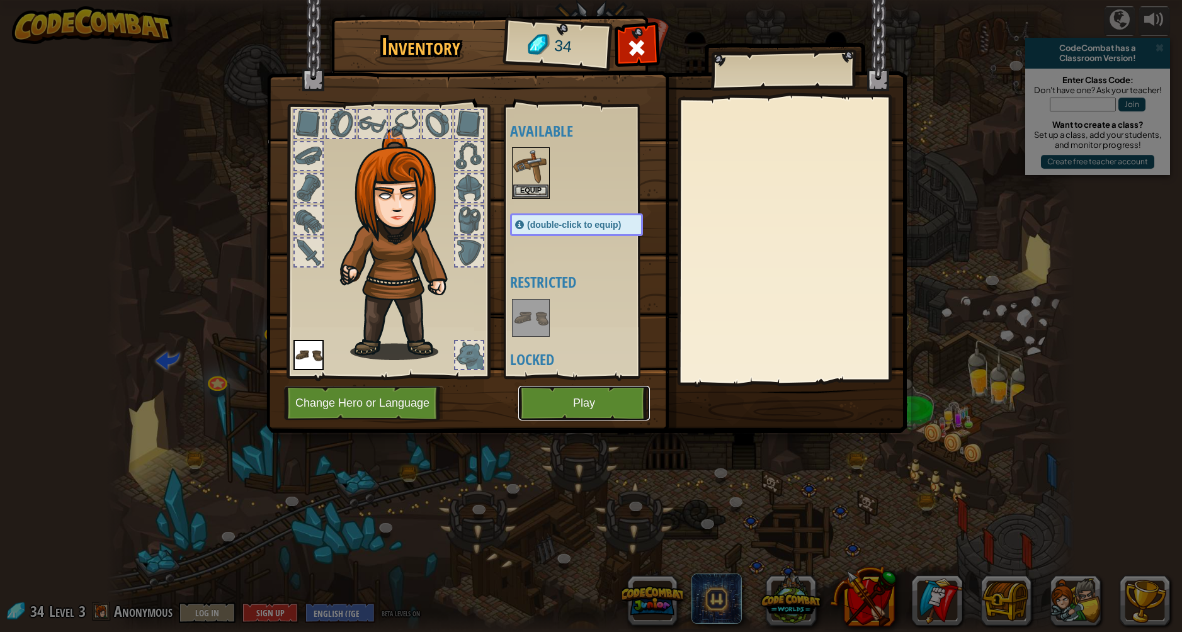
click at [625, 399] on button "Play" at bounding box center [584, 403] width 132 height 35
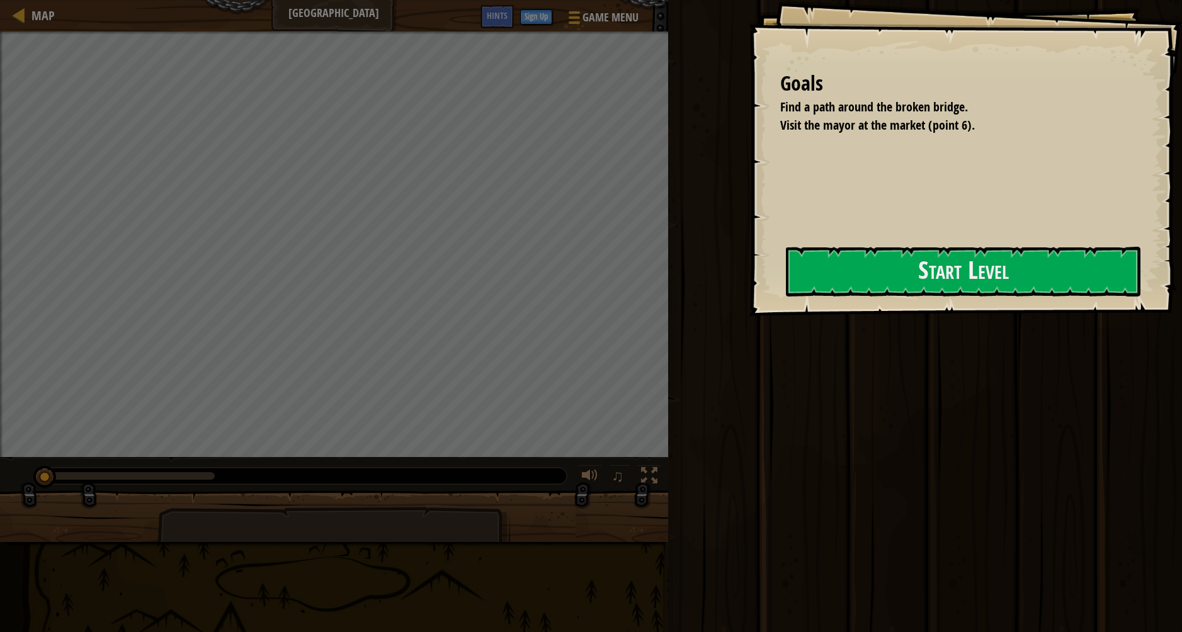
click at [909, 305] on div "Goals Find a path around the broken bridge. Visit the mayor at the market (poin…" at bounding box center [965, 158] width 433 height 316
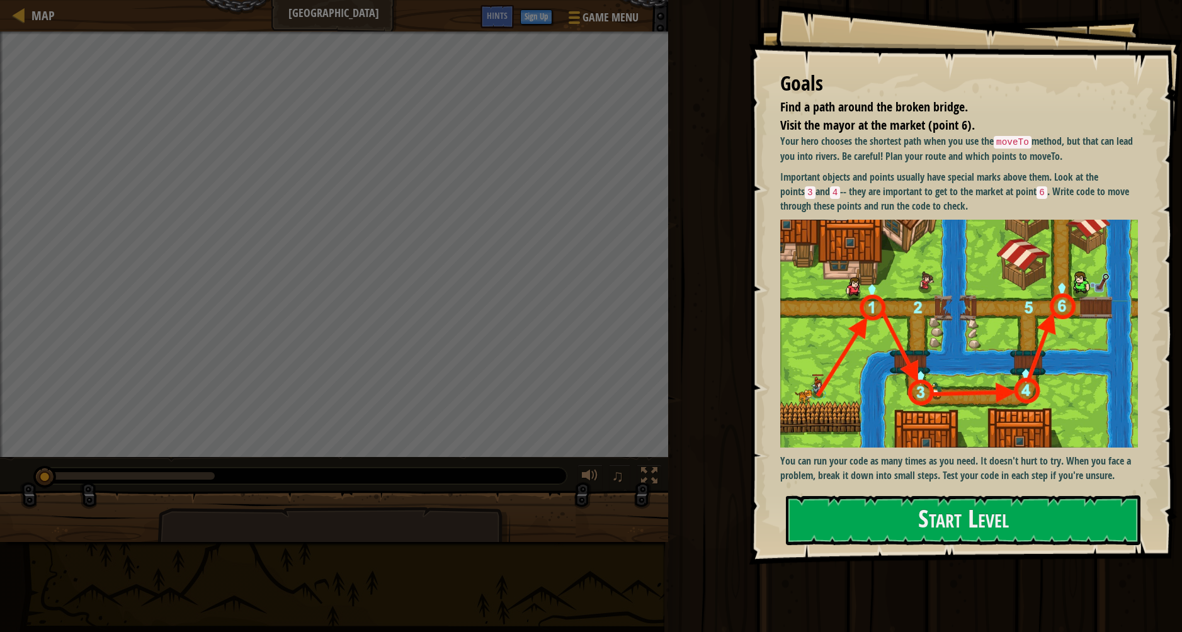
click at [943, 264] on img at bounding box center [963, 334] width 367 height 228
click at [941, 512] on button "Start Level" at bounding box center [963, 521] width 355 height 50
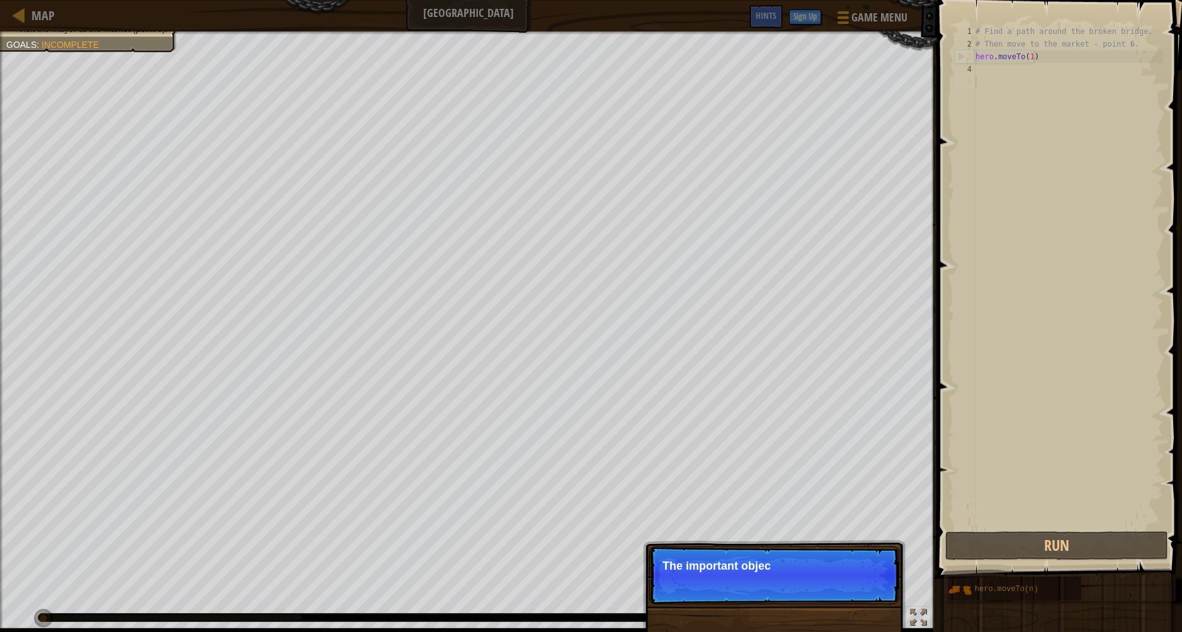
click at [1038, 66] on div "# Find a path around the broken bridge. # Then move to the market - point 6. he…" at bounding box center [1068, 289] width 190 height 529
click at [1050, 52] on div "# Find a path around the broken bridge. # Then move to the market - point 6. he…" at bounding box center [1068, 289] width 190 height 529
type textarea "hero.moveTo(1)"
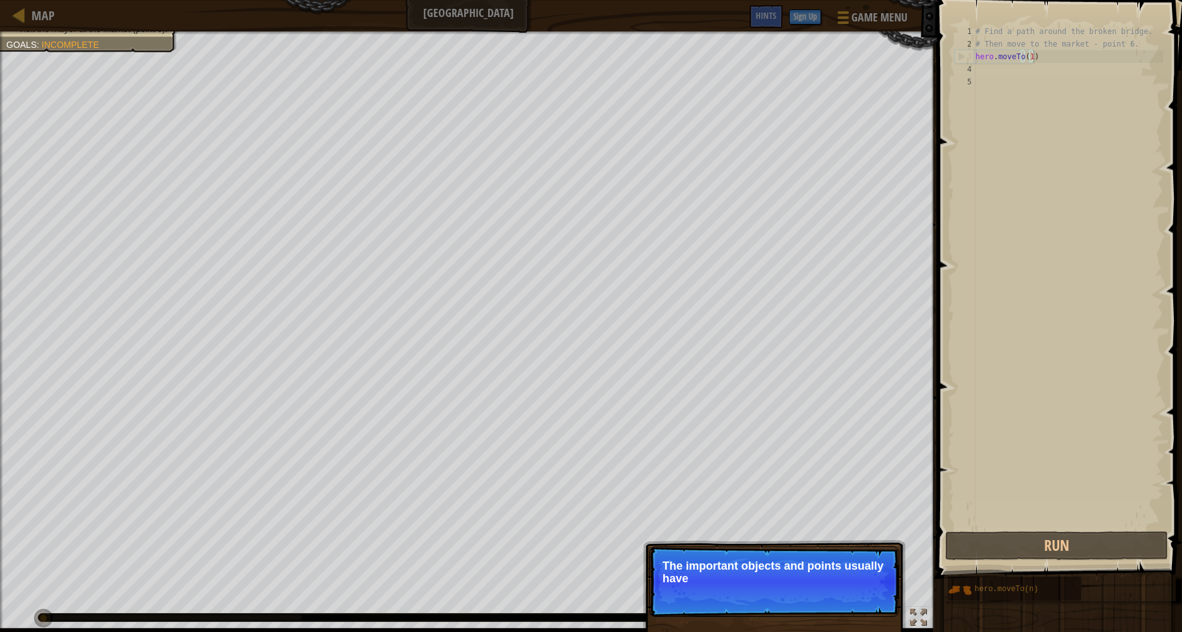
click at [1046, 67] on div "# Find a path around the broken bridge. # Then move to the market - point 6. he…" at bounding box center [1068, 289] width 190 height 529
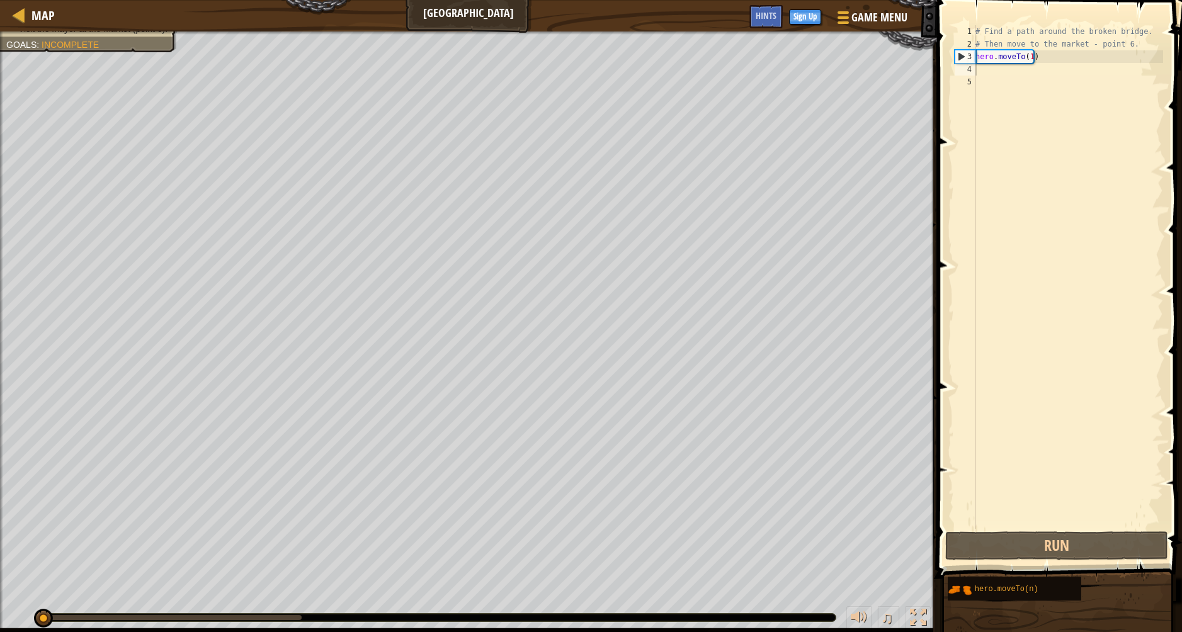
scroll to position [6, 0]
click at [1019, 73] on div "# Find a path around the broken bridge. # Then move to the market - point 6. he…" at bounding box center [1068, 289] width 190 height 529
